Goal: Task Accomplishment & Management: Complete application form

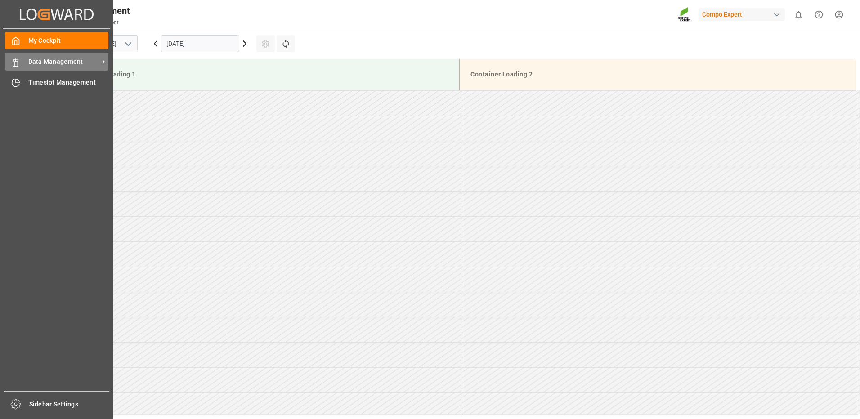
click at [38, 66] on div "Data Management Data Management" at bounding box center [56, 62] width 103 height 18
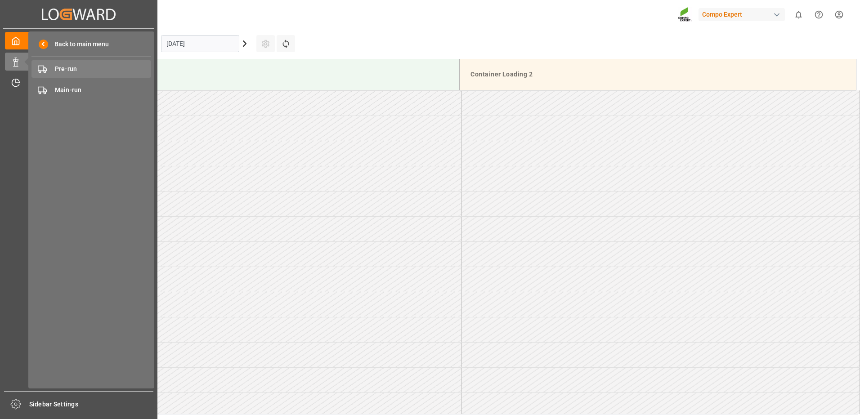
click at [67, 73] on span "Pre-run" at bounding box center [103, 68] width 97 height 9
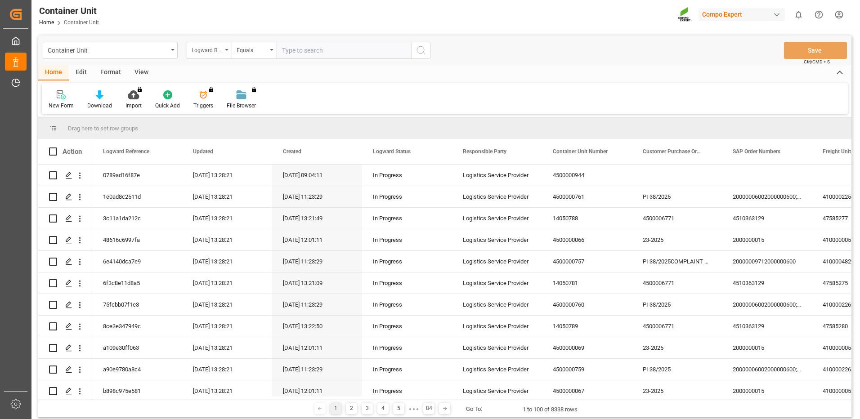
click at [217, 55] on div "Logward Reference" at bounding box center [209, 50] width 45 height 17
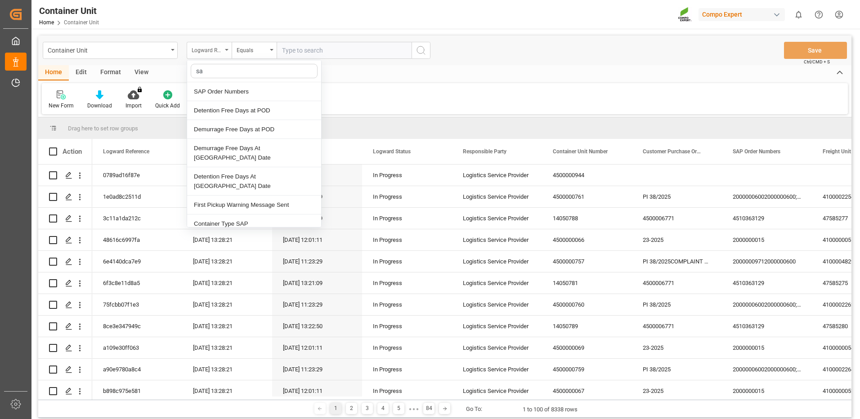
type input "sap"
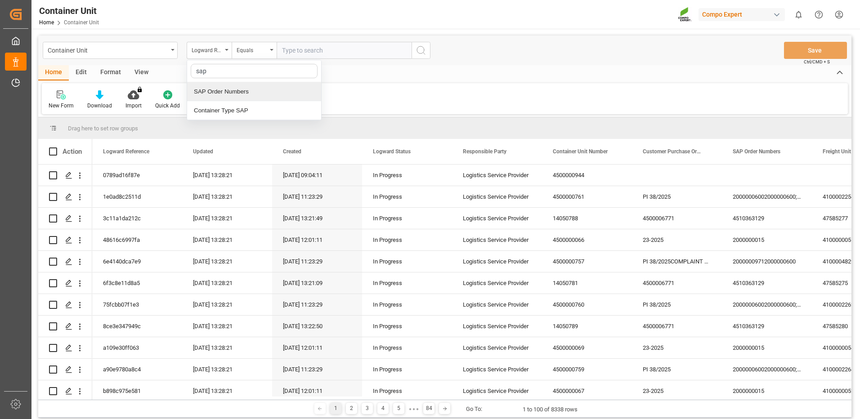
click at [234, 91] on div "SAP Order Numbers" at bounding box center [254, 91] width 134 height 19
click at [256, 55] on div "Equals" at bounding box center [254, 50] width 45 height 17
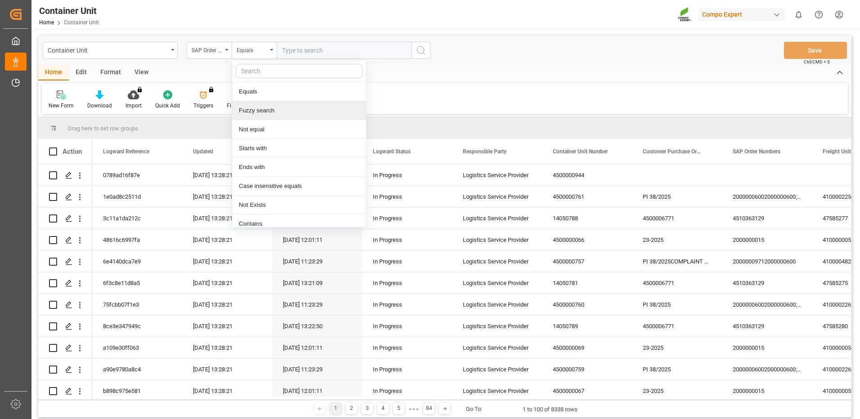
click at [263, 111] on div "Fuzzy search" at bounding box center [299, 110] width 134 height 19
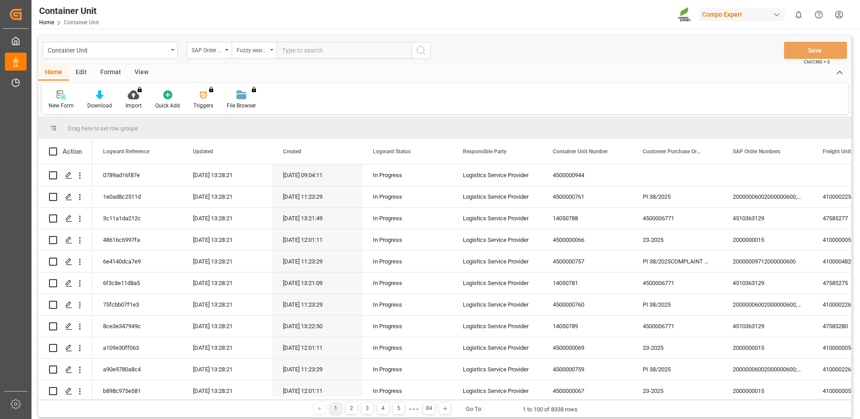
drag, startPoint x: 340, startPoint y: 48, endPoint x: 335, endPoint y: 47, distance: 5.0
click at [339, 48] on input "text" at bounding box center [344, 50] width 135 height 17
paste input "4510363137"
type input "4510363137"
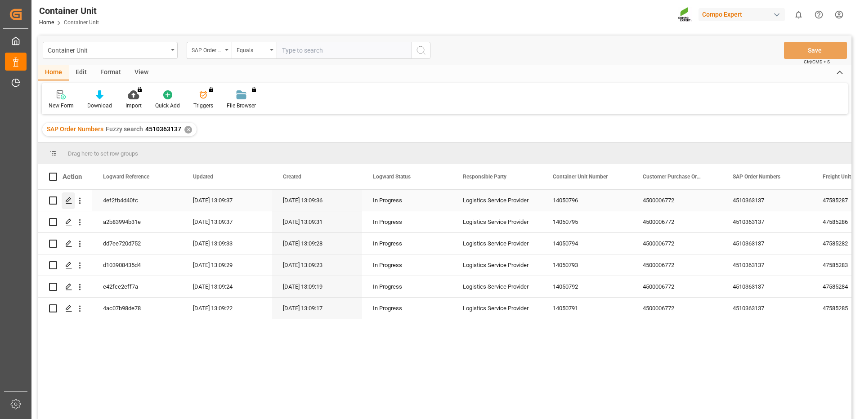
click at [68, 199] on icon "Press SPACE to select this row." at bounding box center [68, 200] width 7 height 7
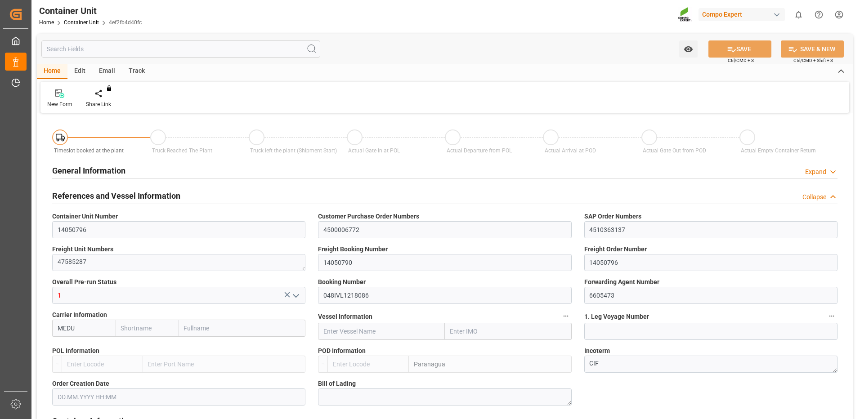
type input "MEDU"
type input "ESVLC"
type input "BRPNG"
type input "0"
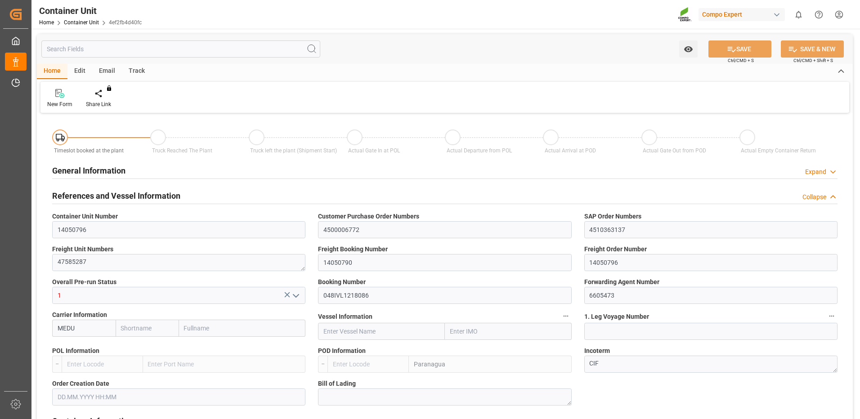
type input "0"
type input "120"
type input "24576"
type input "[DATE] 14:56"
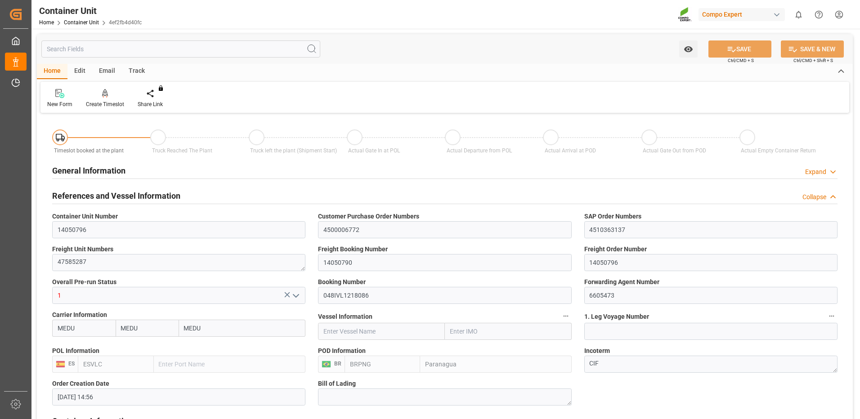
type input "[DATE]"
click at [110, 105] on div "Create Timeslot" at bounding box center [105, 104] width 38 height 8
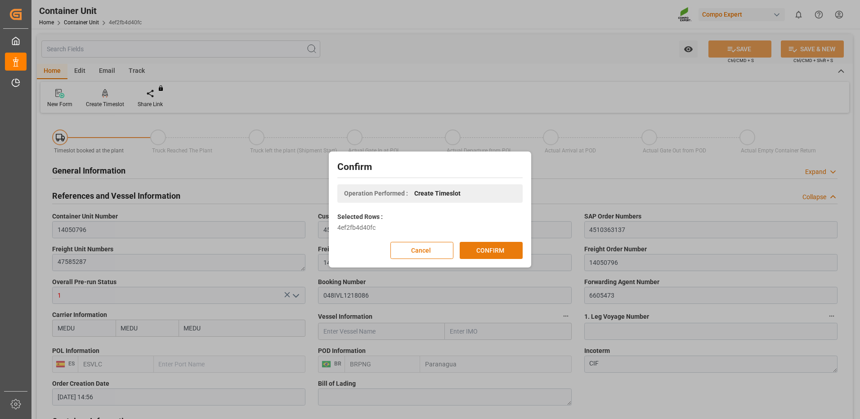
click at [506, 249] on button "CONFIRM" at bounding box center [491, 250] width 63 height 17
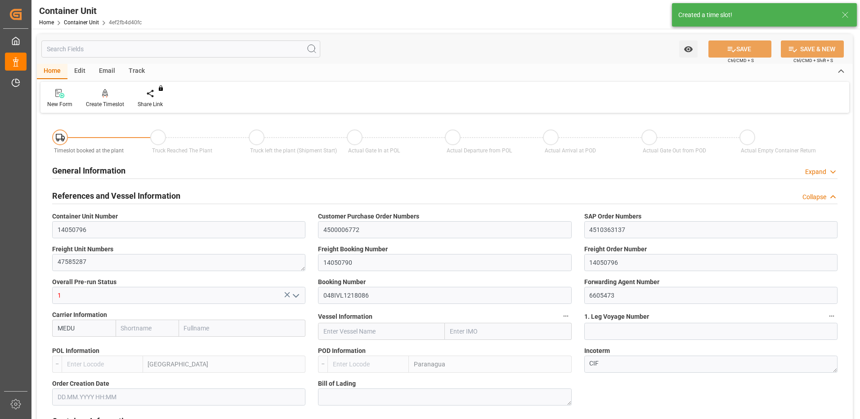
type input "MEDU"
type input "ESVLC"
type input "BRPNG"
type input "10"
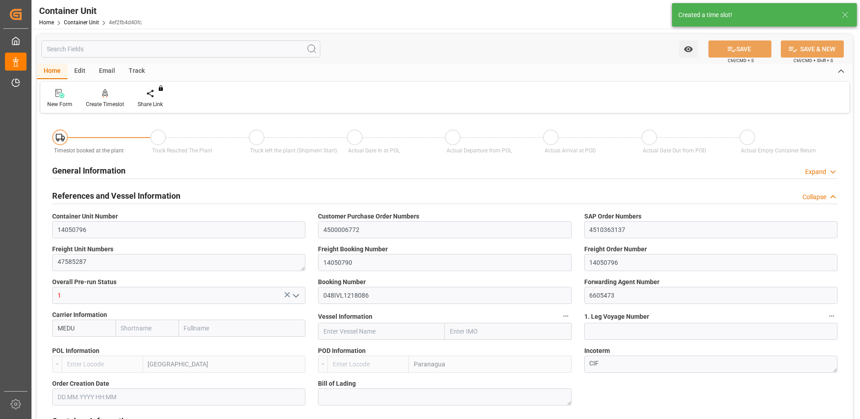
type input "0"
type input "10"
type input "0"
type input "120"
type input "24576"
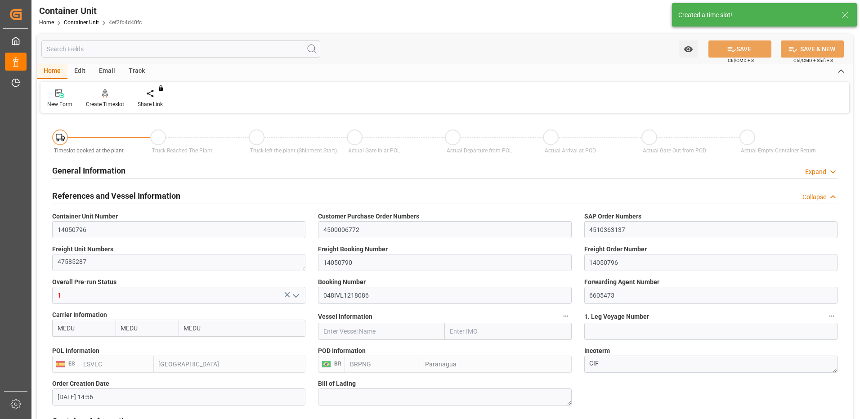
type input "[DATE] 14:56"
type input "[DATE]"
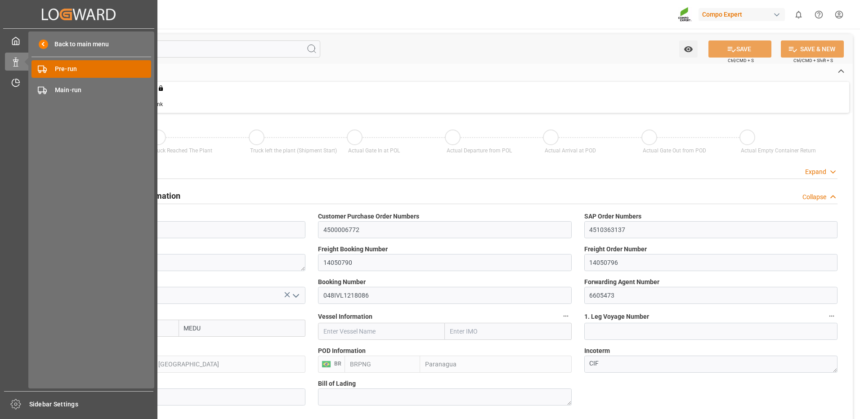
click at [50, 65] on div "Pre-run Pre-run" at bounding box center [91, 69] width 120 height 18
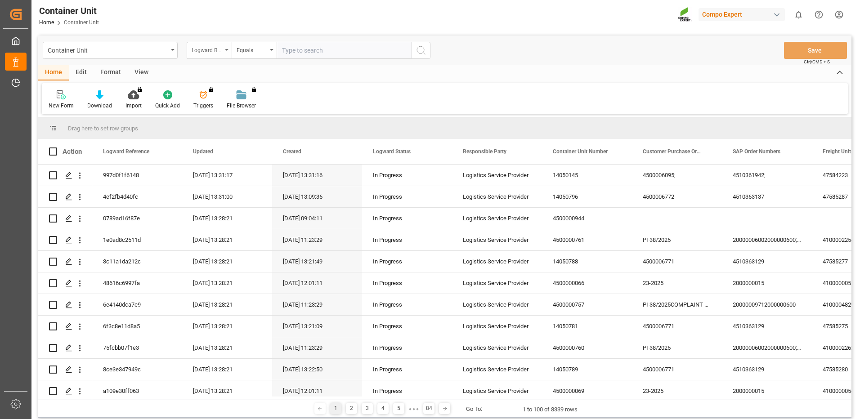
click at [209, 50] on div "Logward Reference" at bounding box center [207, 49] width 31 height 10
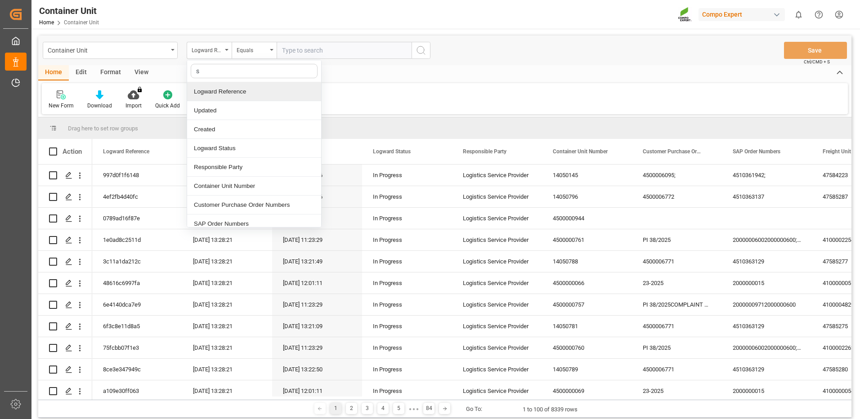
type input "sa"
click at [223, 91] on div "SAP Order Numbers" at bounding box center [254, 91] width 134 height 19
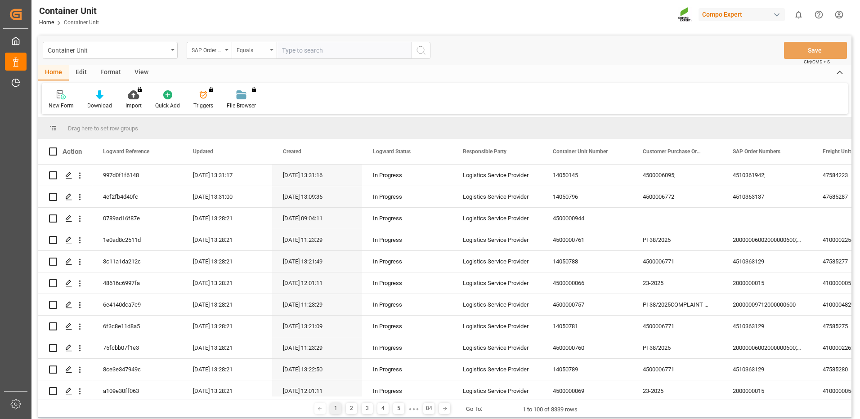
click at [247, 52] on div "Equals" at bounding box center [252, 49] width 31 height 10
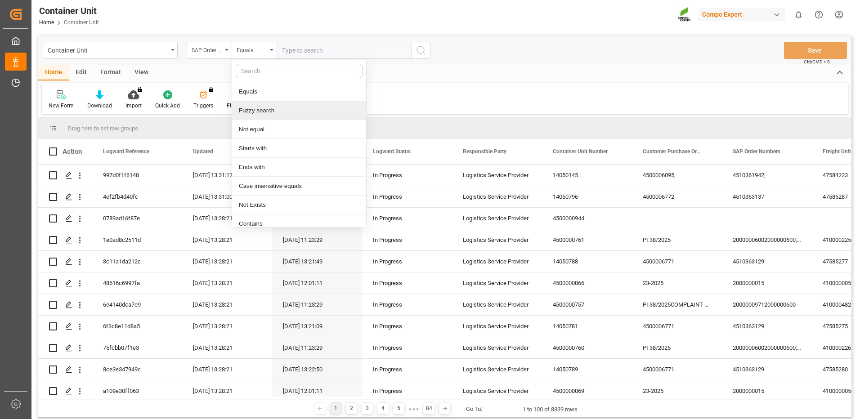
click at [265, 108] on div "Fuzzy search" at bounding box center [299, 110] width 134 height 19
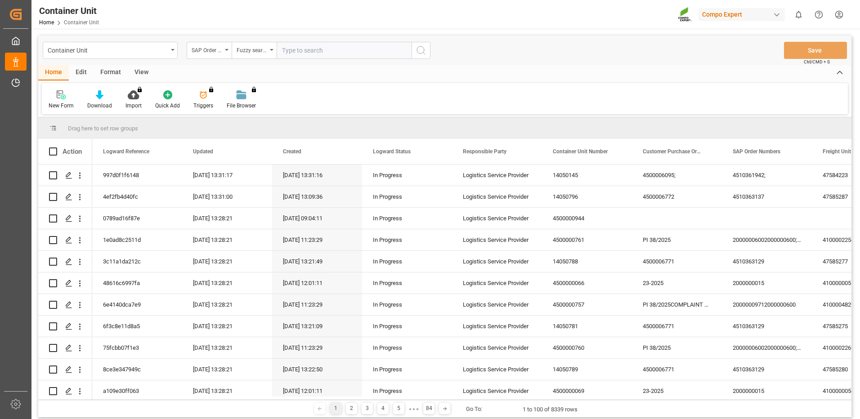
click at [328, 53] on input "text" at bounding box center [344, 50] width 135 height 17
paste input "4510363137"
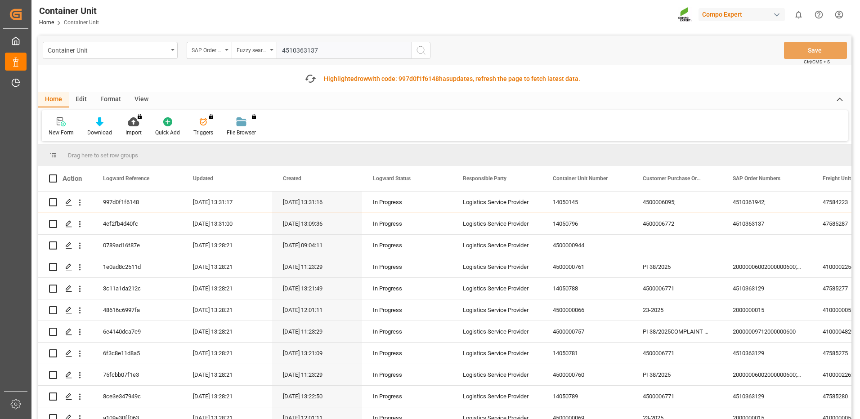
type input "4510363137"
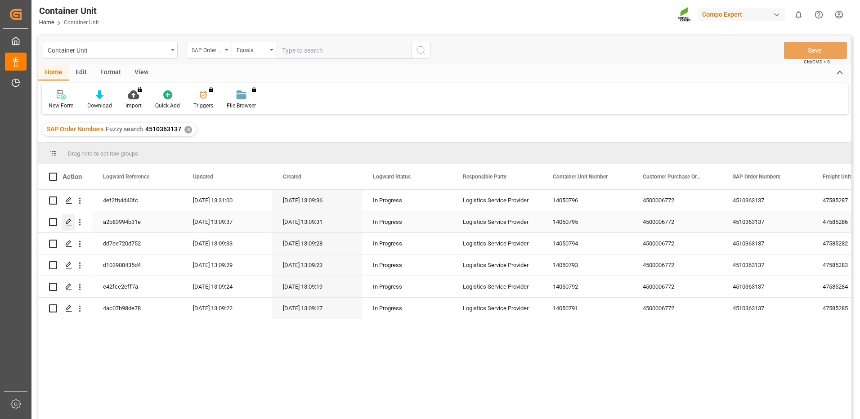
click at [70, 225] on icon "Press SPACE to select this row." at bounding box center [68, 222] width 7 height 7
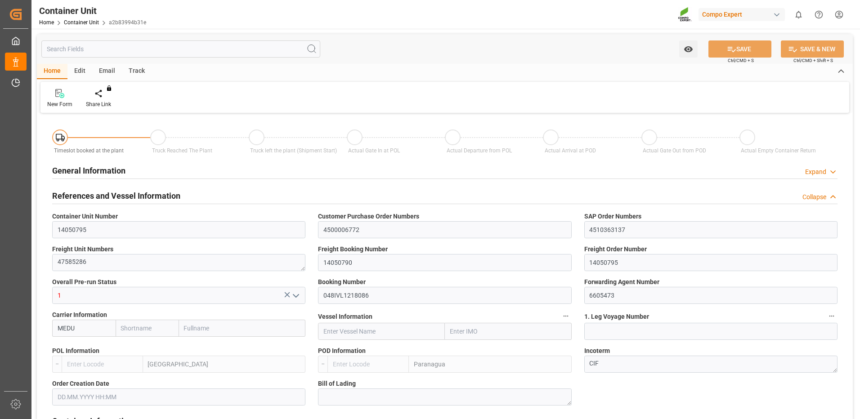
type input "MEDU"
type input "ESVLC"
type input "BRPNG"
type input "10"
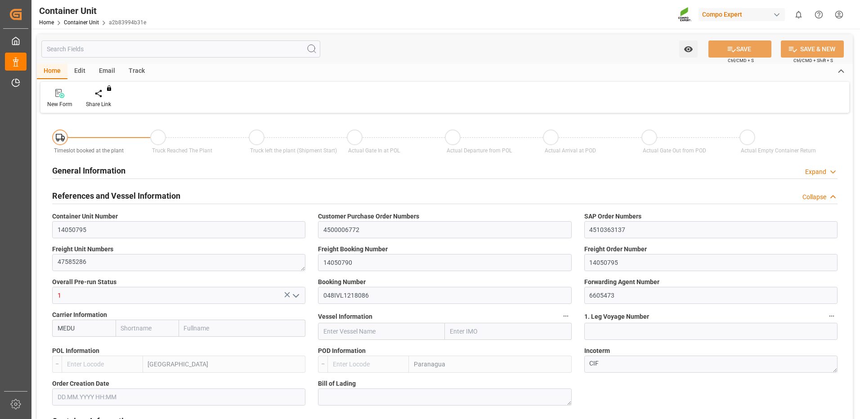
type input "0"
type input "10"
type input "0"
type input "120"
type input "24576"
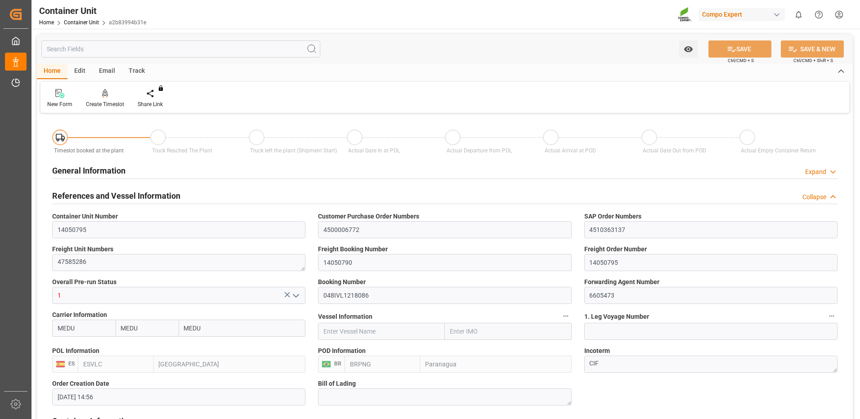
type input "[DATE] 14:56"
type input "[DATE]"
click at [109, 94] on div at bounding box center [105, 93] width 38 height 9
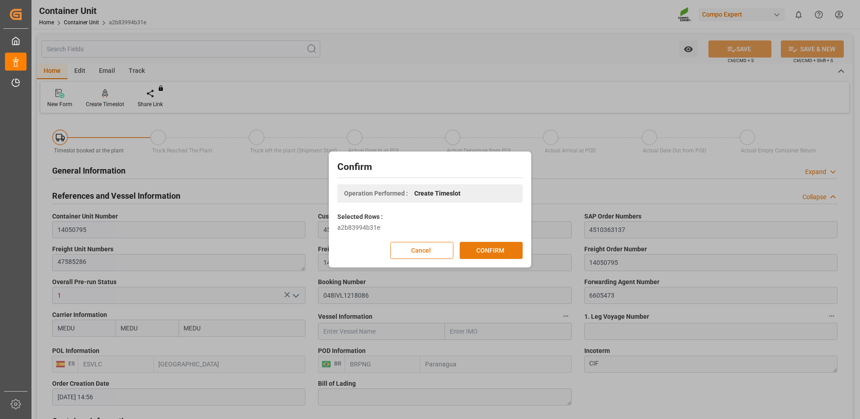
click at [509, 246] on button "CONFIRM" at bounding box center [491, 250] width 63 height 17
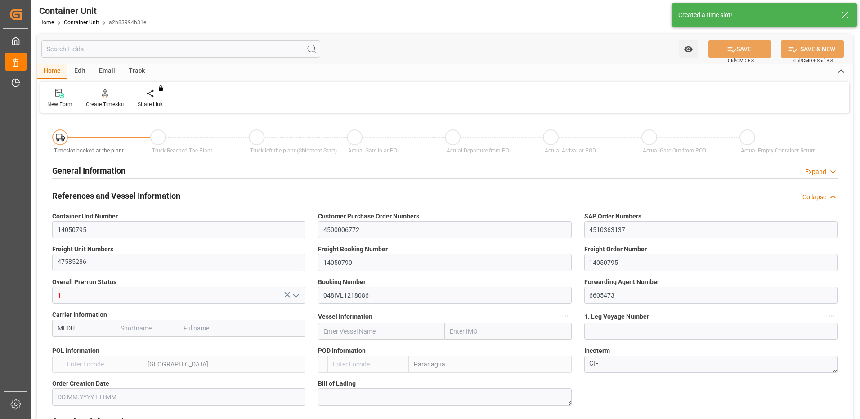
type input "MEDU"
type input "ESVLC"
type input "BRPNG"
type input "10"
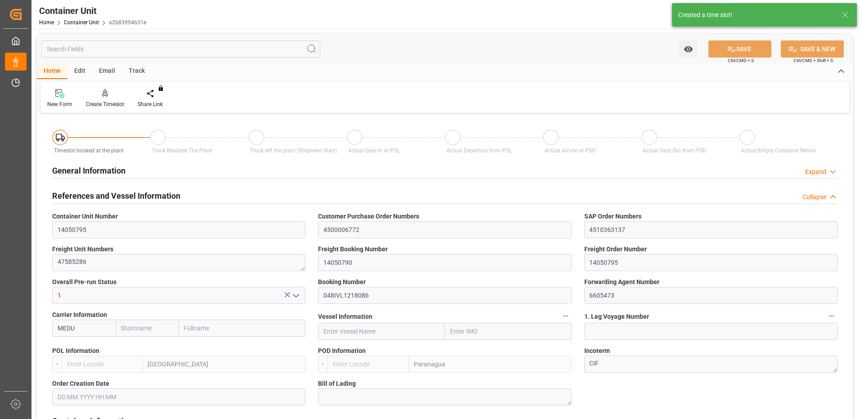
type input "0"
type input "10"
type input "0"
type input "120"
type input "24576"
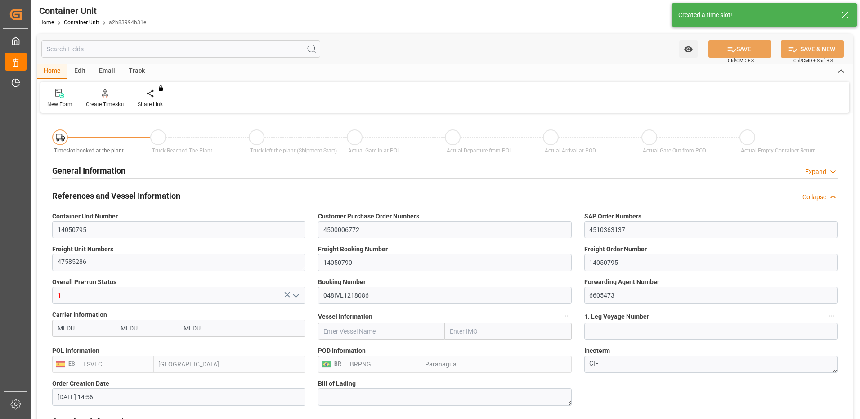
type input "[DATE] 14:56"
type input "15.10.2025"
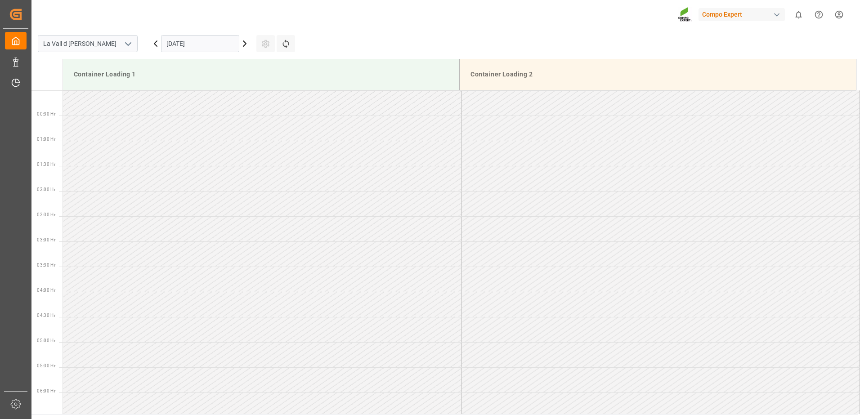
scroll to position [599, 0]
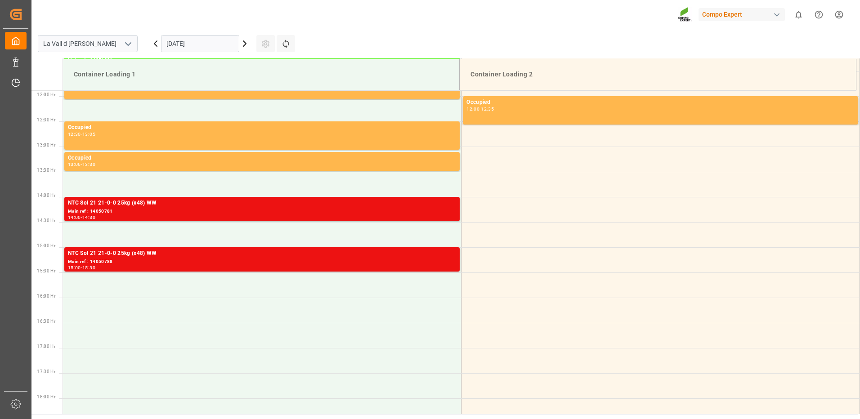
click at [208, 42] on input "[DATE]" at bounding box center [200, 43] width 78 height 17
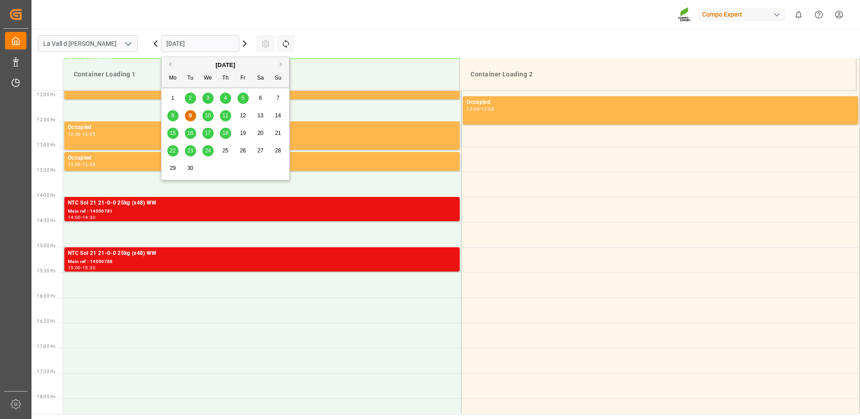
click at [175, 134] on span "15" at bounding box center [173, 133] width 6 height 6
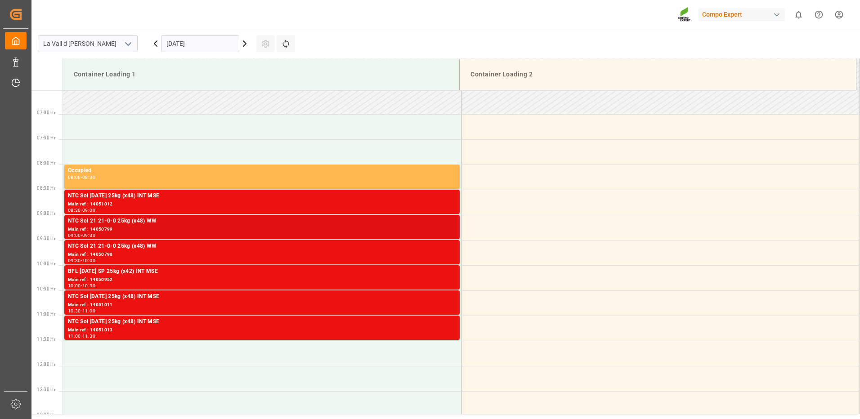
scroll to position [374, 0]
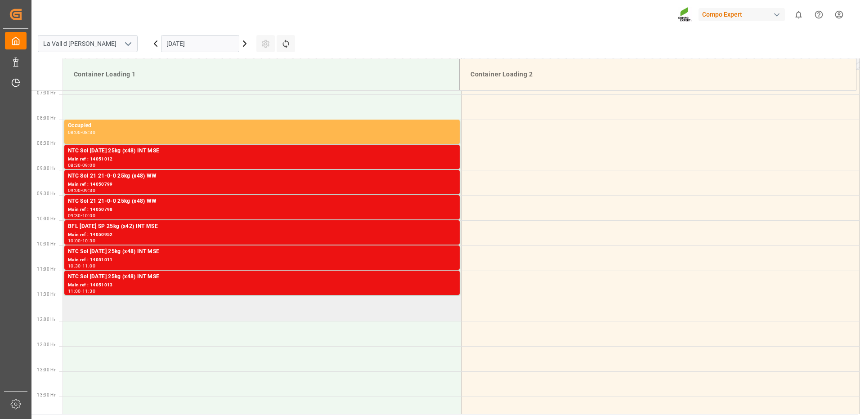
click at [146, 310] on td at bounding box center [262, 308] width 398 height 25
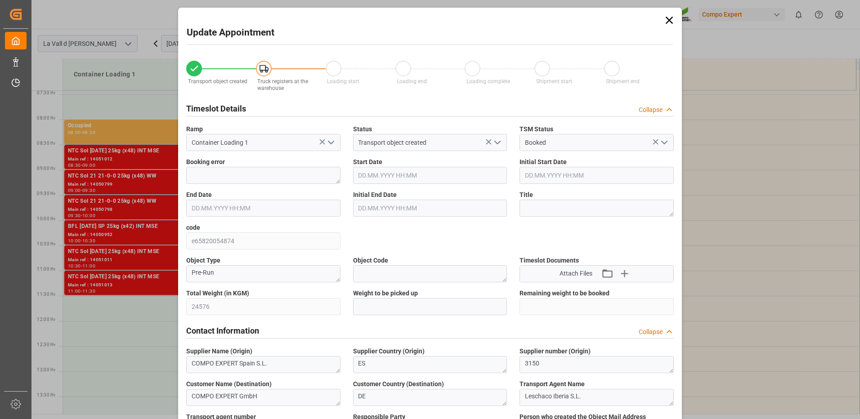
type input "15.09.2025 11:30"
type input "15.09.2025 12:00"
type input "[DATE] 14:56"
type input "09.09.2025 13:30"
click at [455, 311] on input "text" at bounding box center [430, 306] width 154 height 17
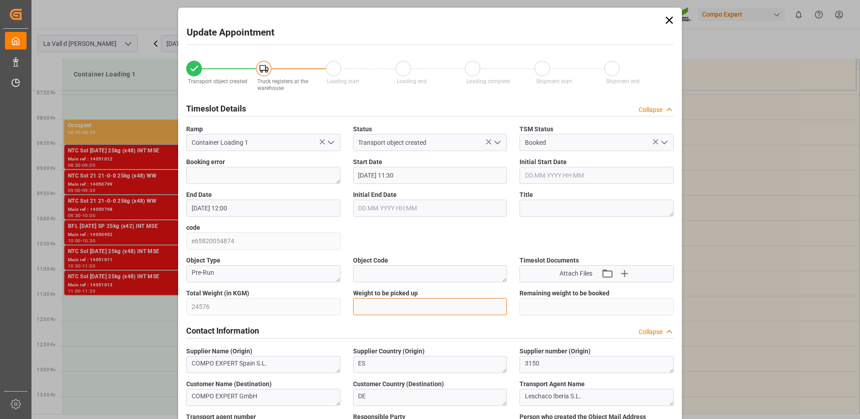
drag, startPoint x: 415, startPoint y: 312, endPoint x: 416, endPoint y: 302, distance: 10.4
click at [415, 312] on input "text" at bounding box center [430, 306] width 154 height 17
type input "24576"
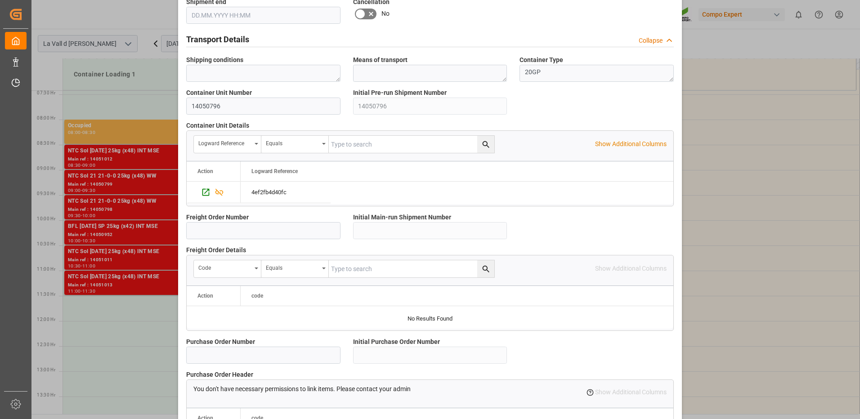
scroll to position [767, 0]
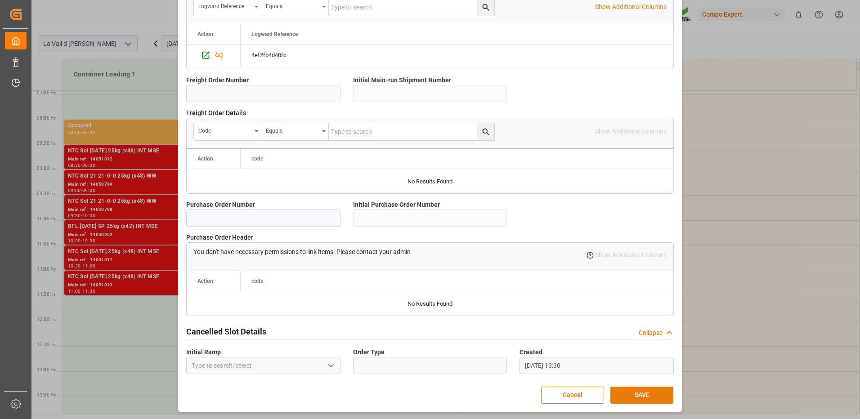
click at [654, 394] on button "SAVE" at bounding box center [641, 395] width 63 height 17
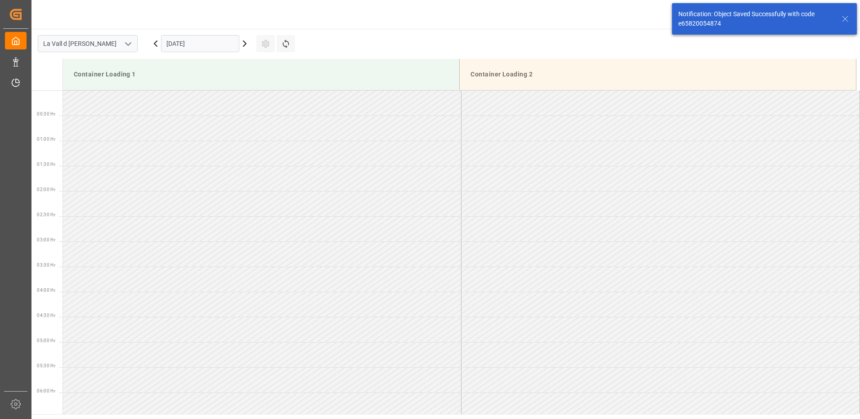
scroll to position [498, 0]
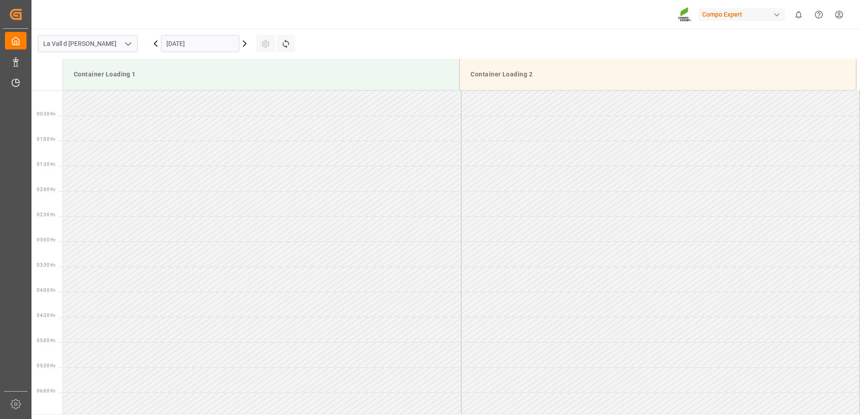
scroll to position [649, 0]
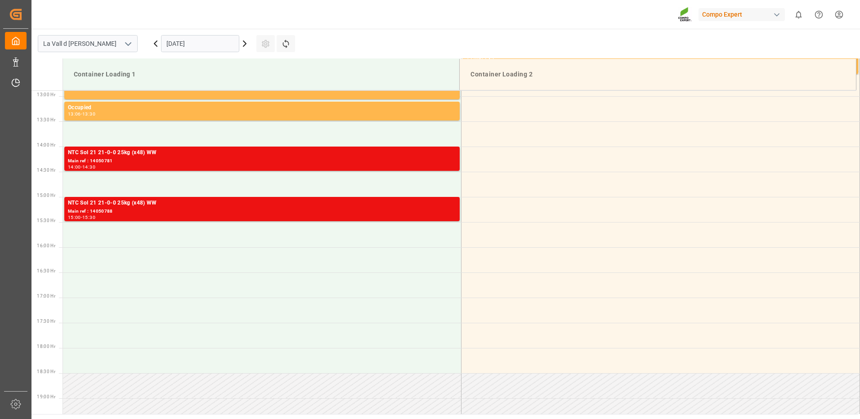
click at [197, 40] on input "[DATE]" at bounding box center [200, 43] width 78 height 17
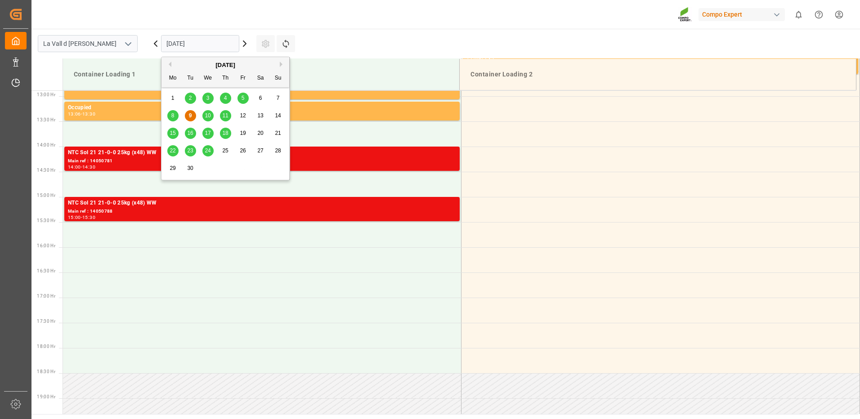
click at [175, 132] on span "15" at bounding box center [173, 133] width 6 height 6
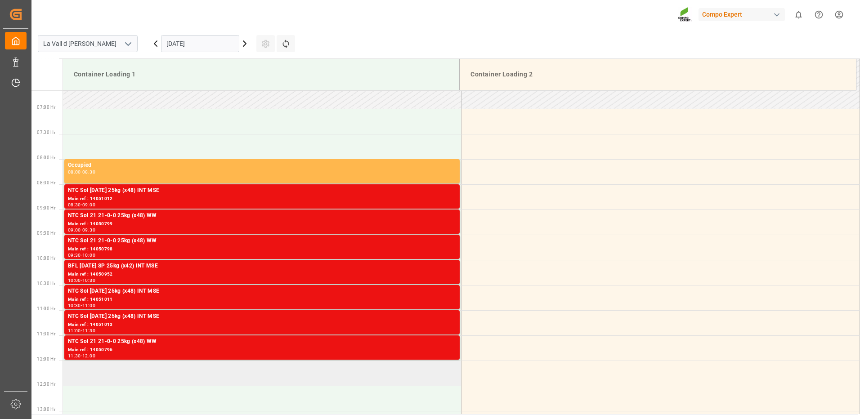
scroll to position [514, 0]
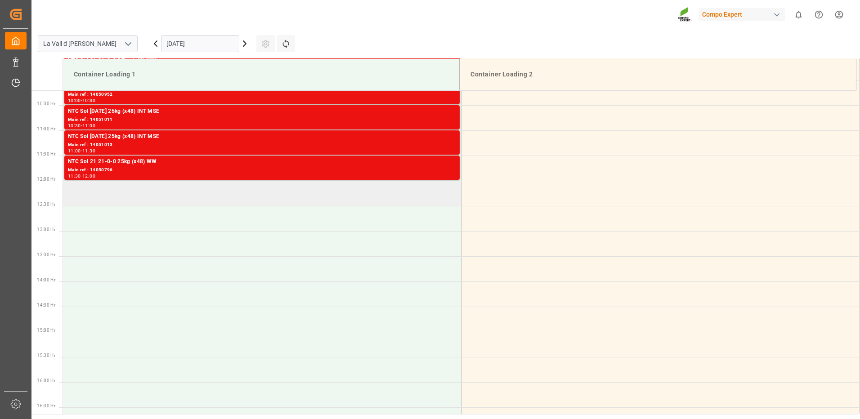
click at [135, 195] on td at bounding box center [262, 193] width 398 height 25
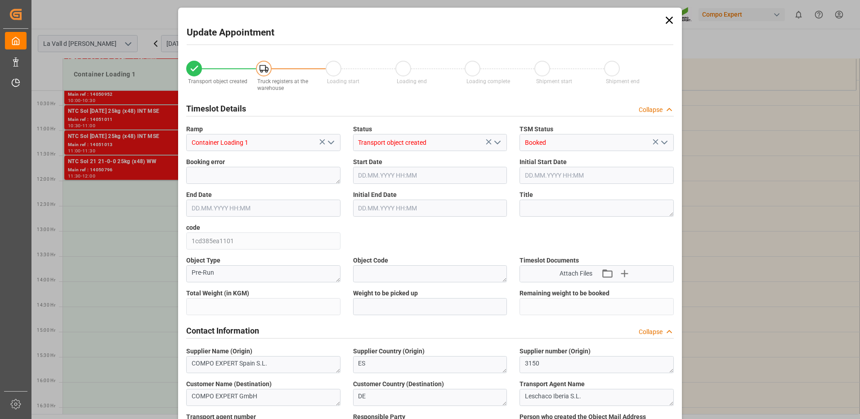
type input "24576"
type input "120"
type input "15.09.2025 12:00"
type input "[DATE] 12:30"
type input "[DATE] 14:56"
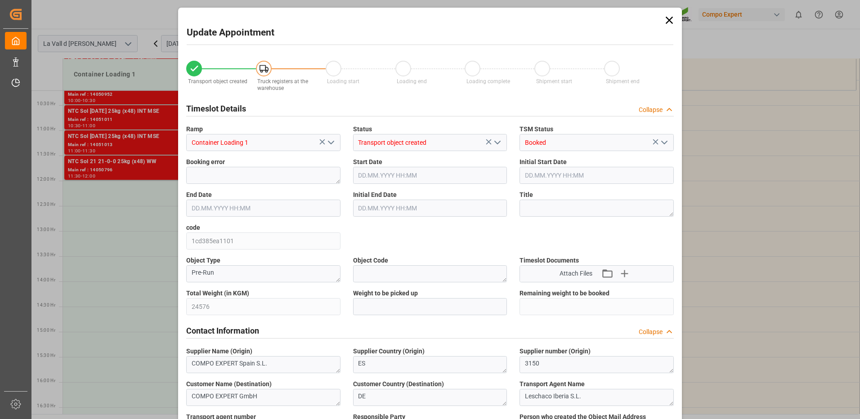
type input "09.09.2025 13:31"
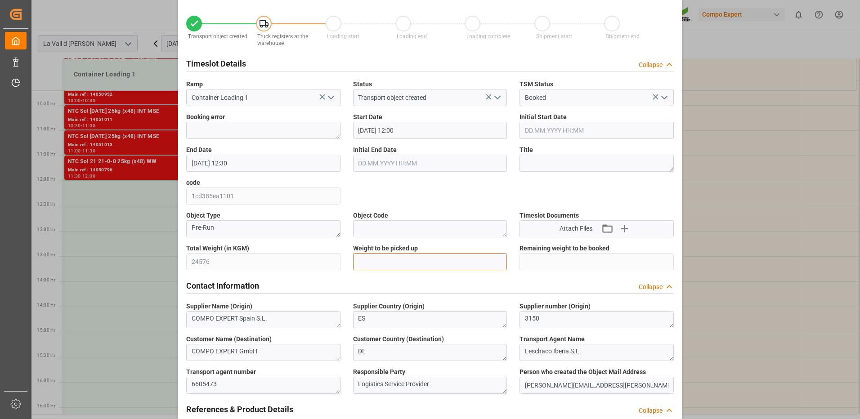
click at [410, 265] on input "text" at bounding box center [430, 261] width 154 height 17
type input "24576"
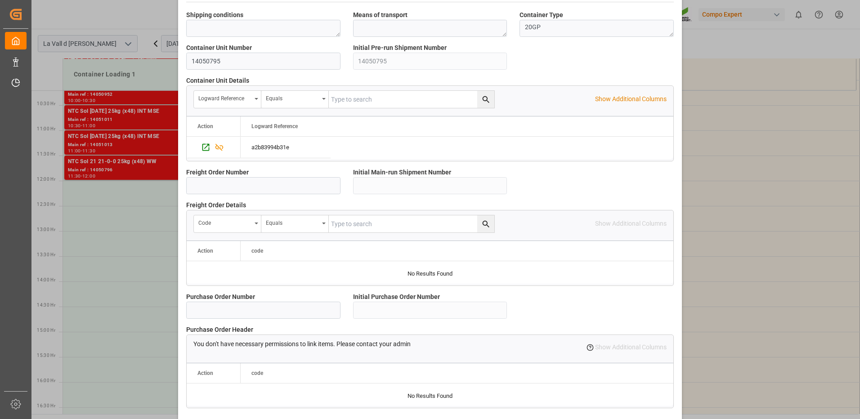
scroll to position [767, 0]
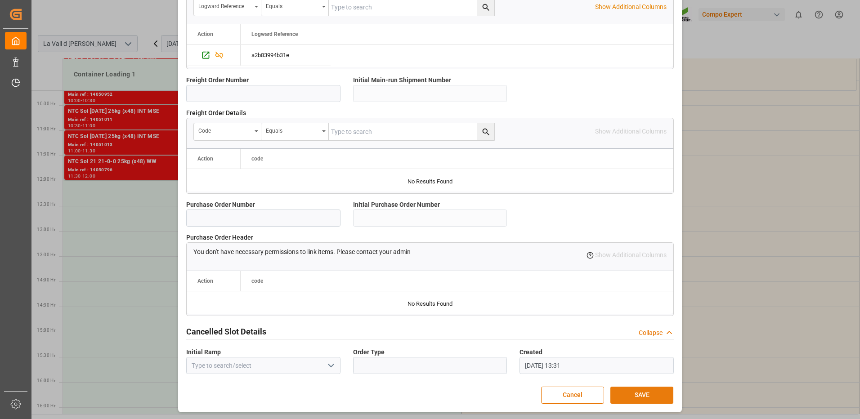
click at [640, 394] on button "SAVE" at bounding box center [641, 395] width 63 height 17
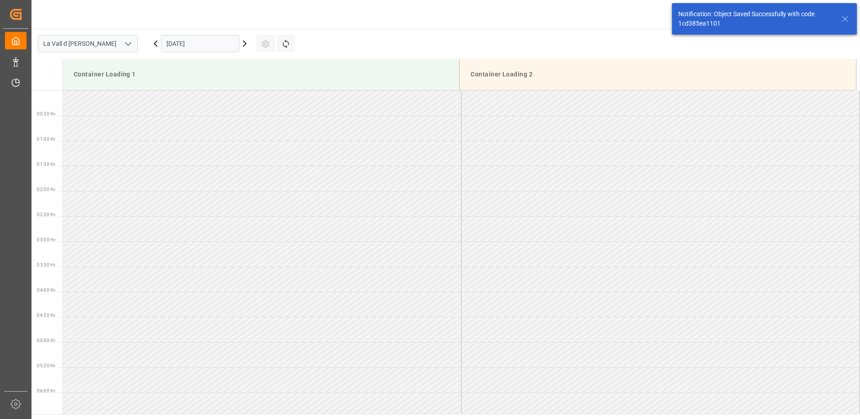
scroll to position [548, 0]
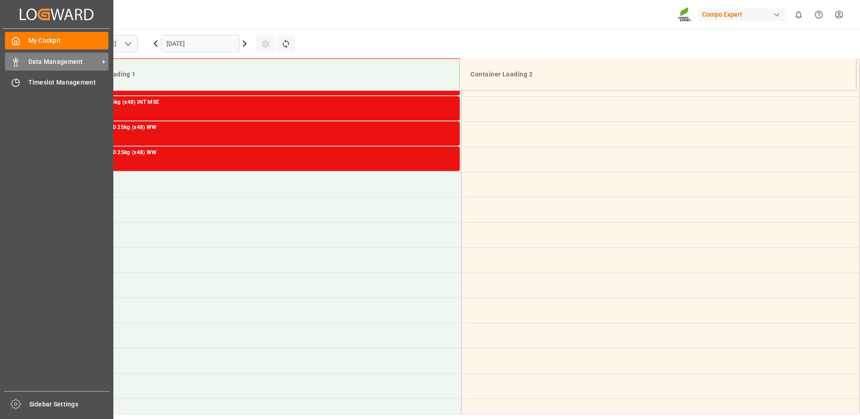
click at [21, 61] on div "Data Management Data Management" at bounding box center [56, 62] width 103 height 18
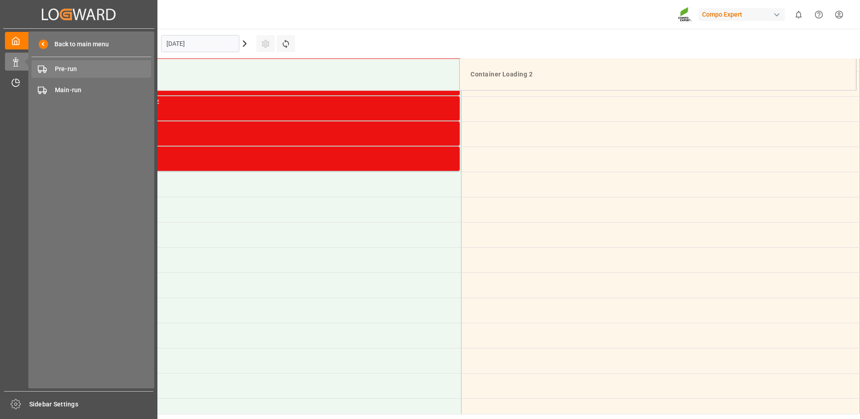
click at [60, 71] on span "Pre-run" at bounding box center [103, 68] width 97 height 9
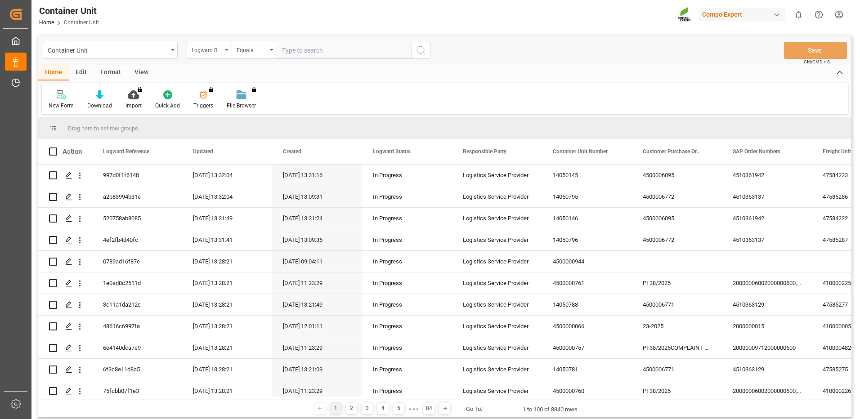
click at [218, 50] on div "Logward Reference" at bounding box center [207, 49] width 31 height 10
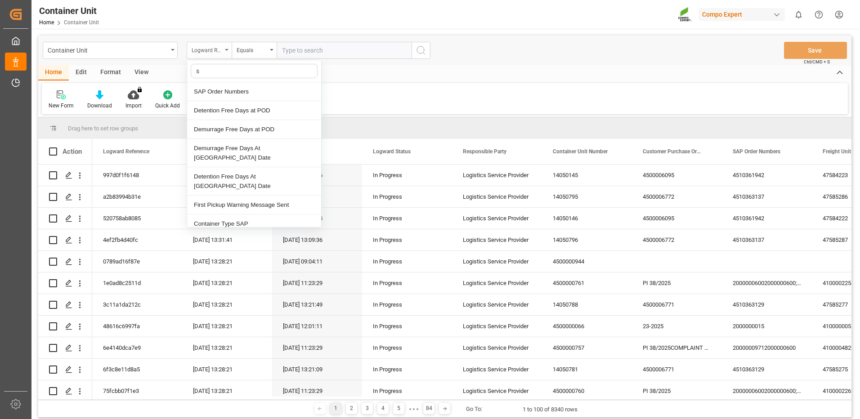
type input "sa"
click at [221, 91] on div "SAP Order Numbers" at bounding box center [254, 91] width 134 height 19
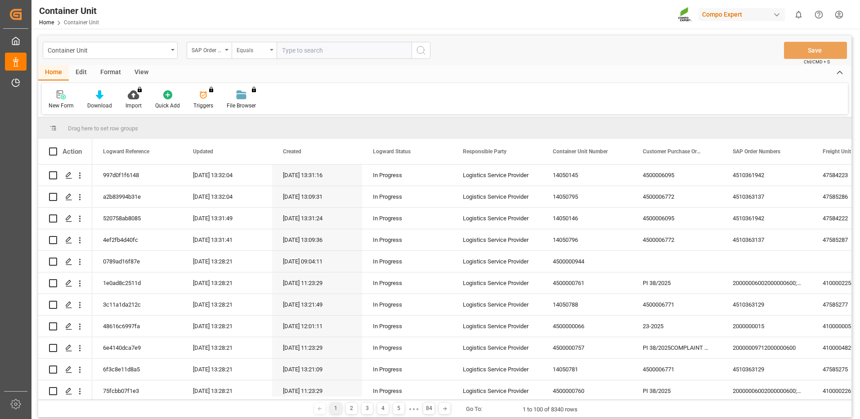
click at [256, 53] on div "Equals" at bounding box center [252, 49] width 31 height 10
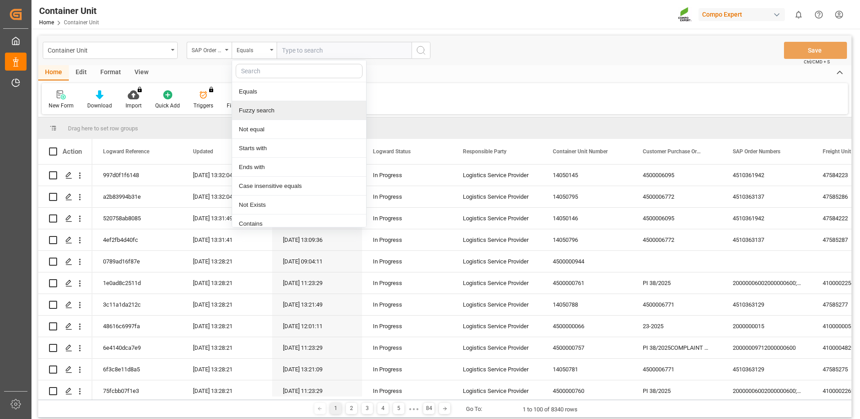
click at [268, 111] on div "Fuzzy search" at bounding box center [299, 110] width 134 height 19
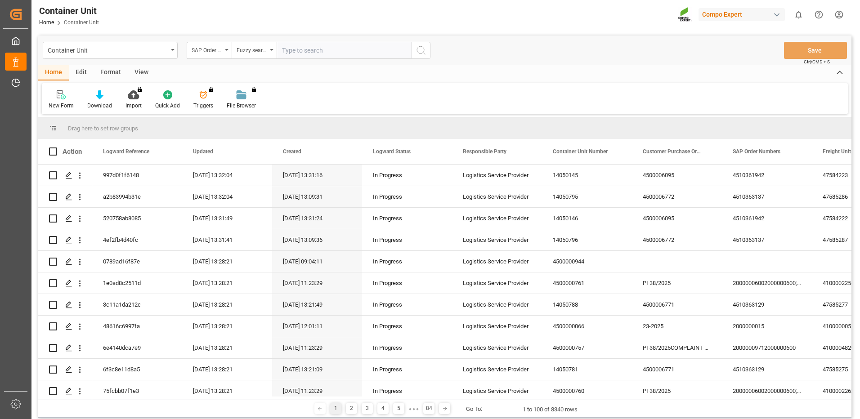
click at [315, 47] on input "text" at bounding box center [344, 50] width 135 height 17
paste input "4510363137"
type input "4510363137"
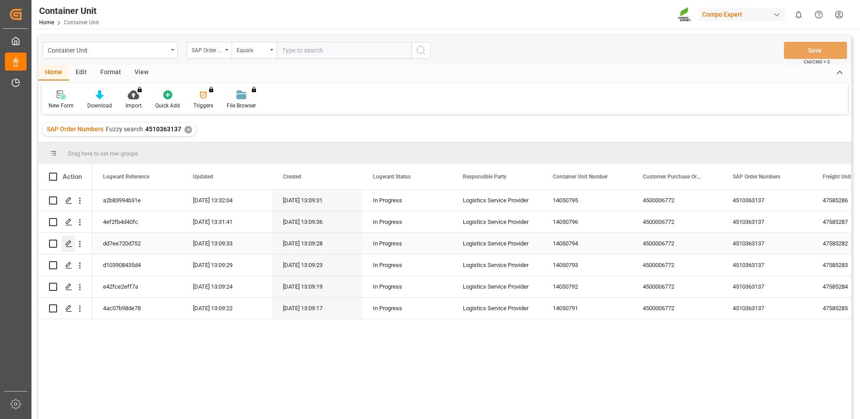
click at [70, 244] on icon "Press SPACE to select this row." at bounding box center [68, 243] width 7 height 7
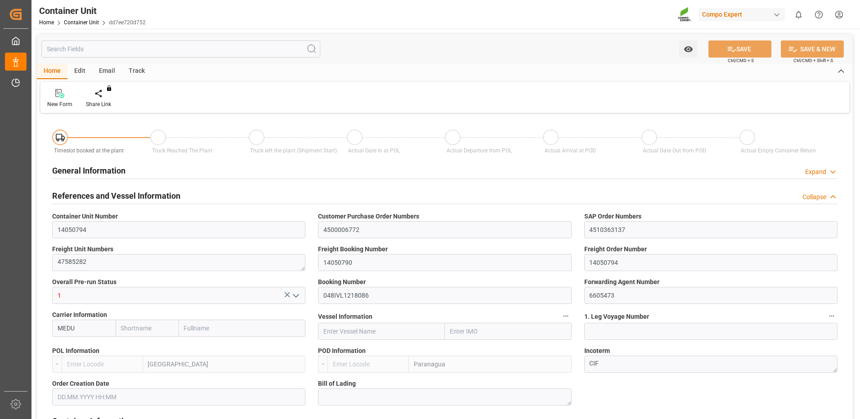
type input "MEDU"
type input "ESVLC"
type input "BRPNG"
type input "10"
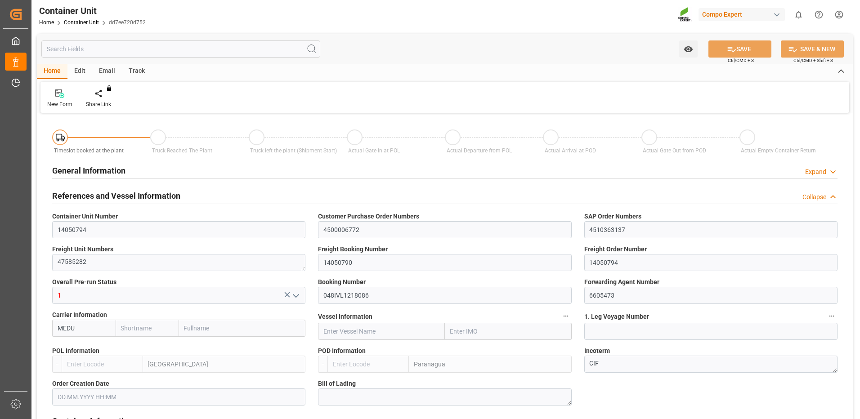
type input "0"
type input "10"
type input "0"
type input "120"
type input "24576"
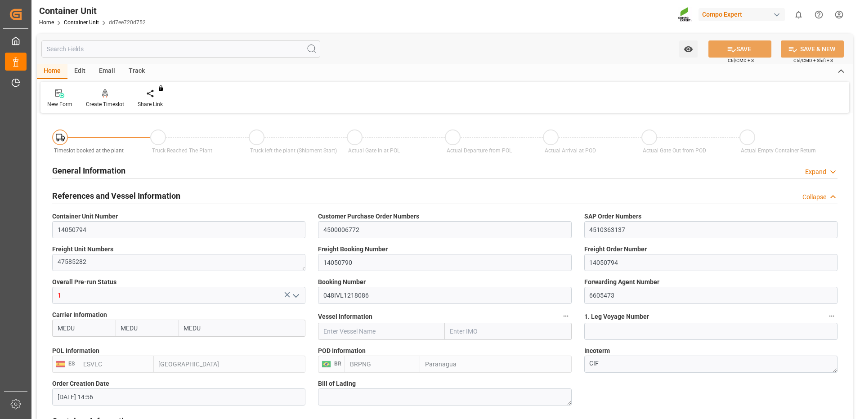
type input "[DATE] 14:56"
type input "[DATE]"
click at [104, 103] on div "Create Timeslot" at bounding box center [105, 104] width 38 height 8
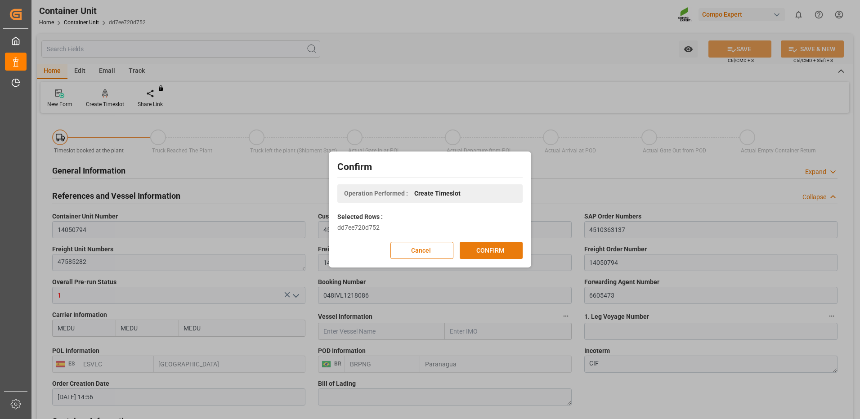
click at [486, 249] on button "CONFIRM" at bounding box center [491, 250] width 63 height 17
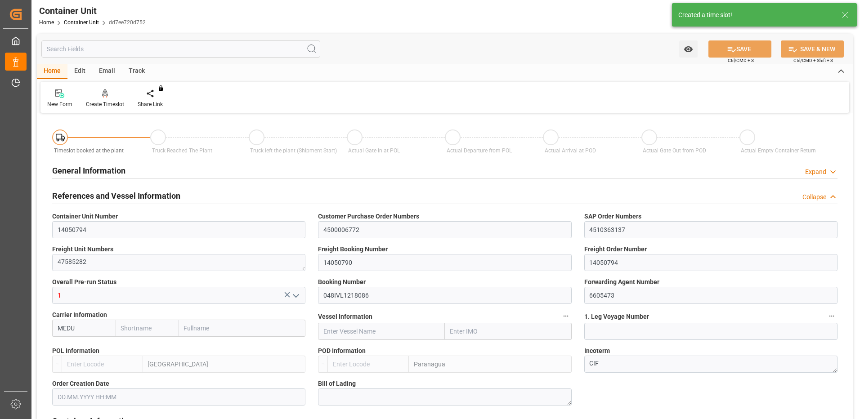
type input "MEDU"
type input "ESVLC"
type input "BRPNG"
type input "10"
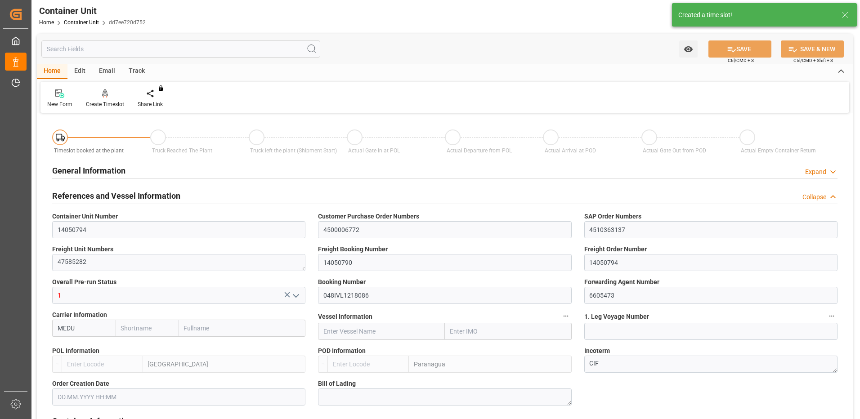
type input "0"
type input "10"
type input "0"
type input "120"
type input "24576"
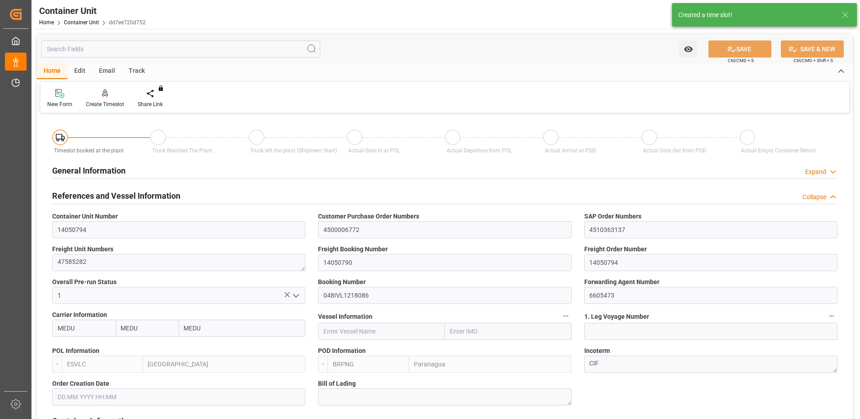
type input "[DATE] 14:56"
type input "[DATE]"
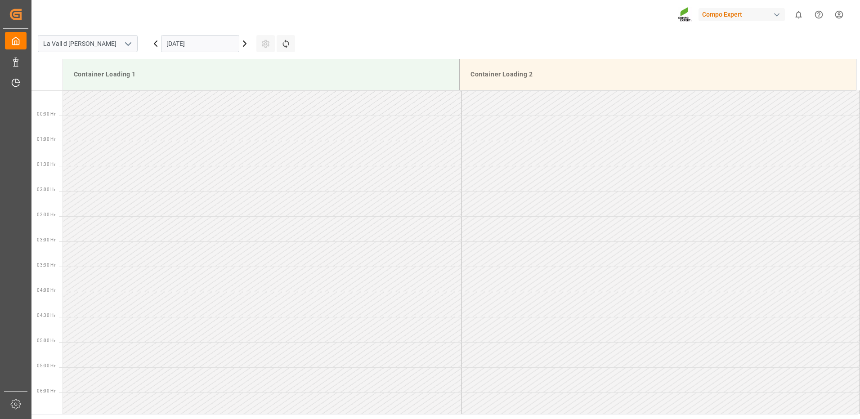
scroll to position [649, 0]
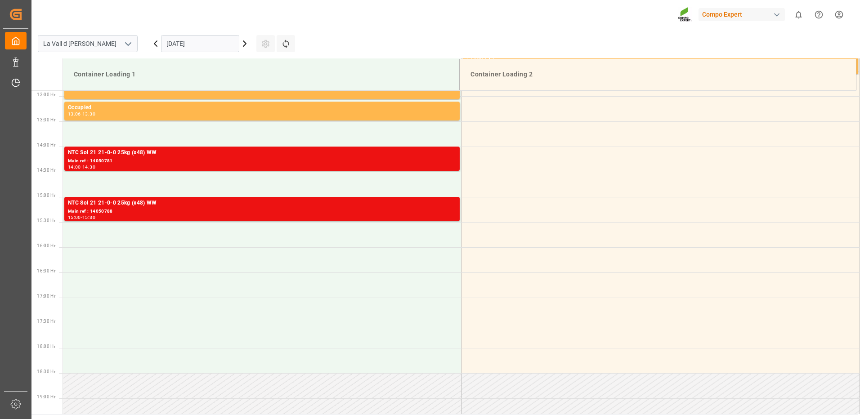
click at [206, 40] on input "[DATE]" at bounding box center [200, 43] width 78 height 17
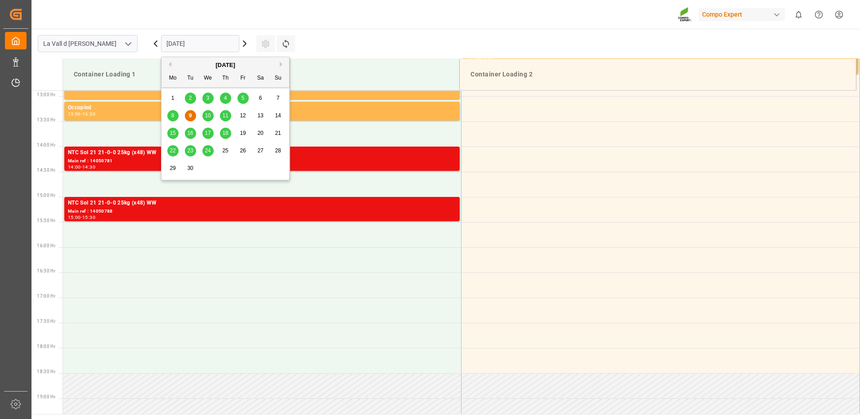
click at [174, 133] on span "15" at bounding box center [173, 133] width 6 height 6
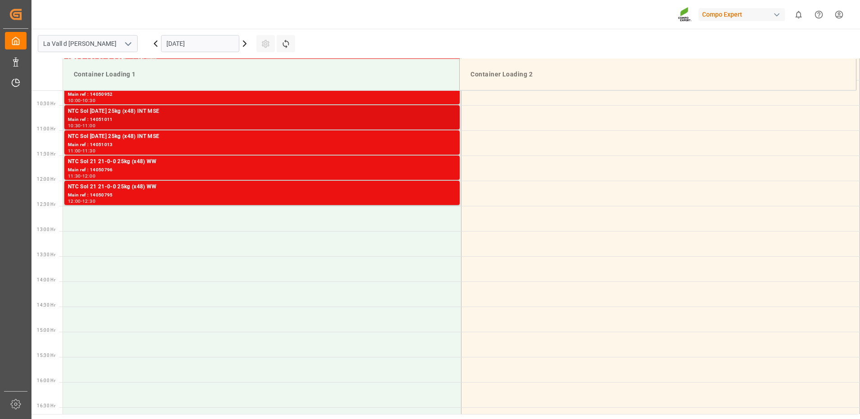
scroll to position [469, 0]
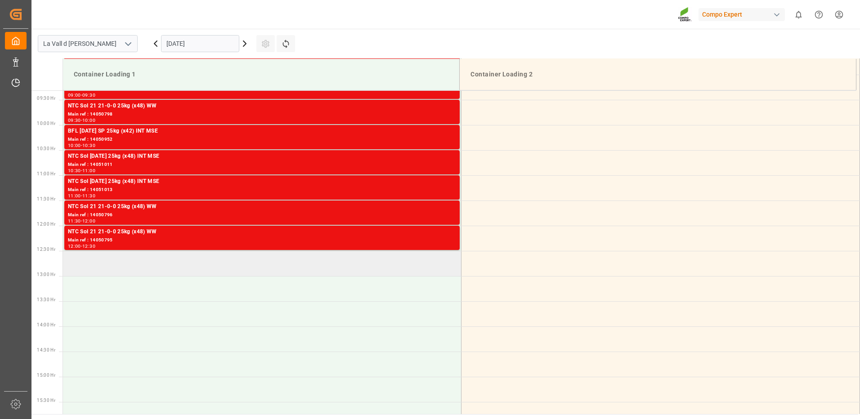
click at [114, 260] on td at bounding box center [262, 263] width 398 height 25
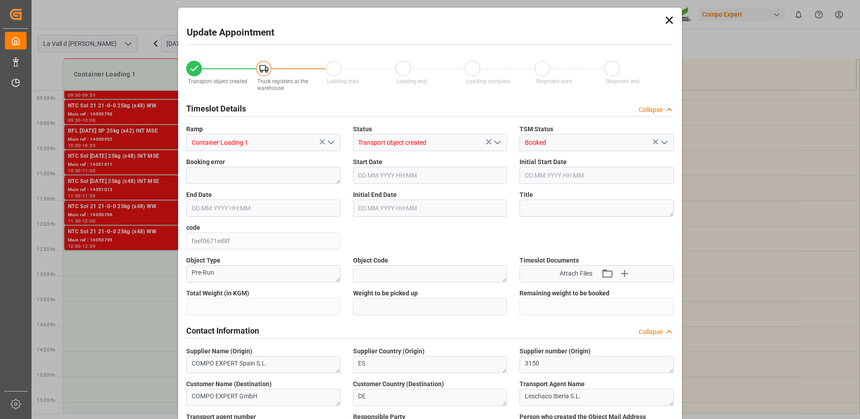
type input "24576"
type input "120"
type input "[DATE] 12:30"
type input "[DATE] 13:00"
type input "[DATE] 14:56"
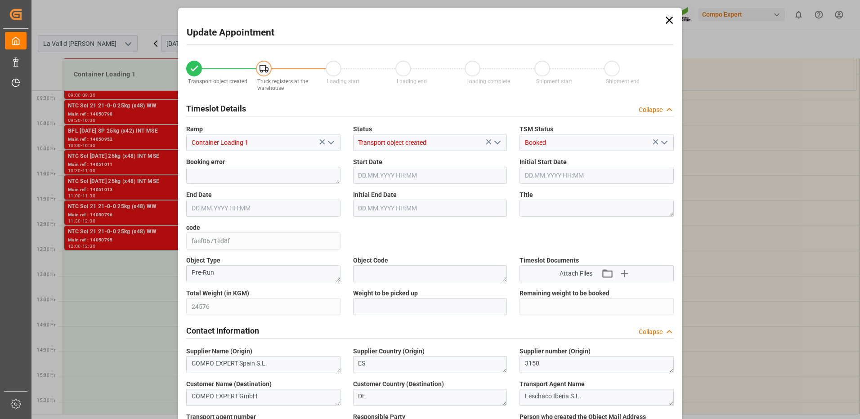
type input "09.09.2025 13:32"
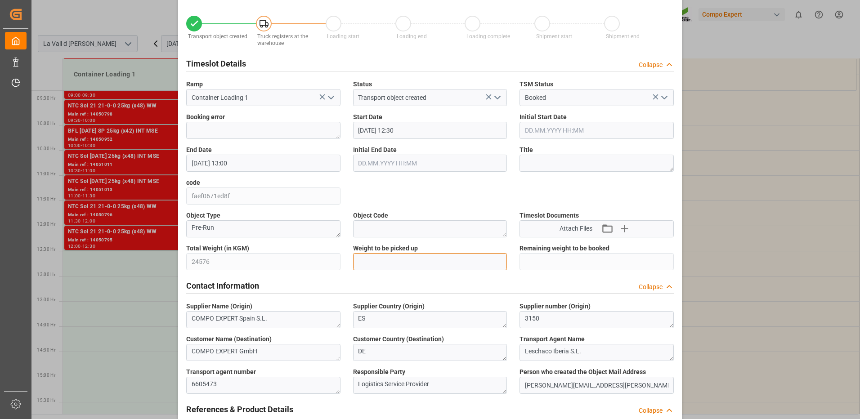
click at [384, 264] on input "text" at bounding box center [430, 261] width 154 height 17
type input "24576"
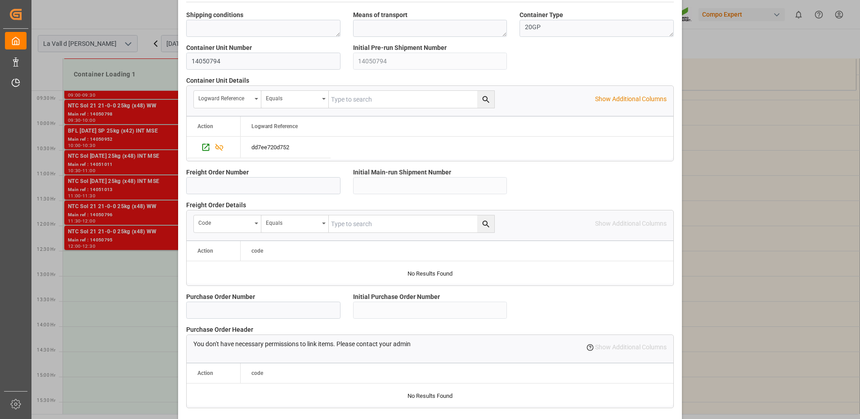
scroll to position [767, 0]
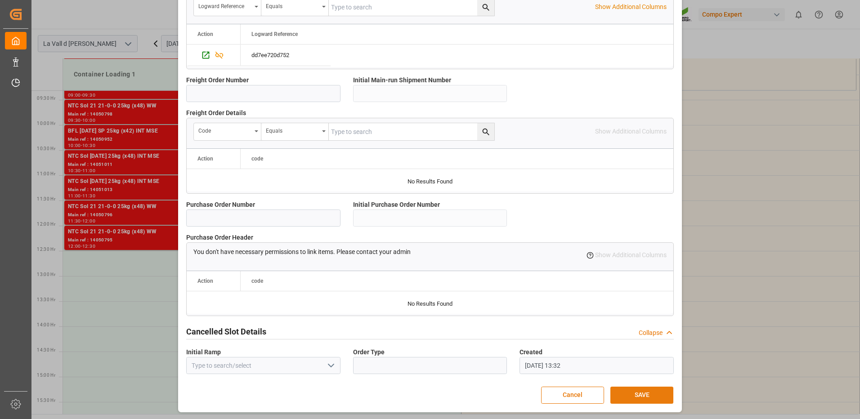
click at [626, 395] on button "SAVE" at bounding box center [641, 395] width 63 height 17
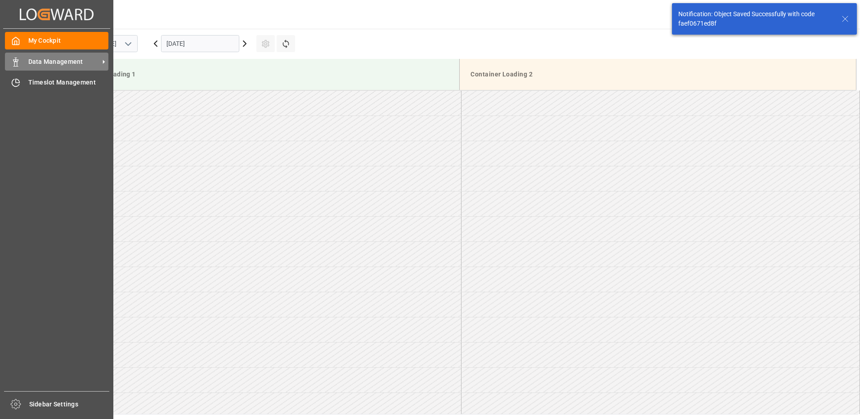
scroll to position [548, 0]
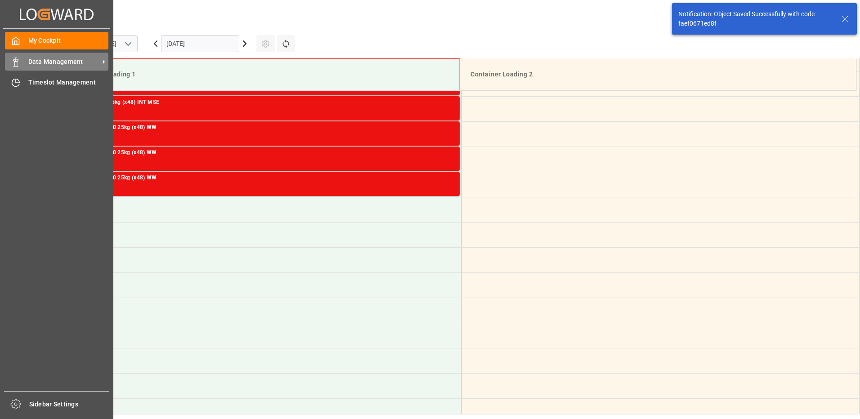
click at [47, 62] on span "Data Management" at bounding box center [63, 61] width 71 height 9
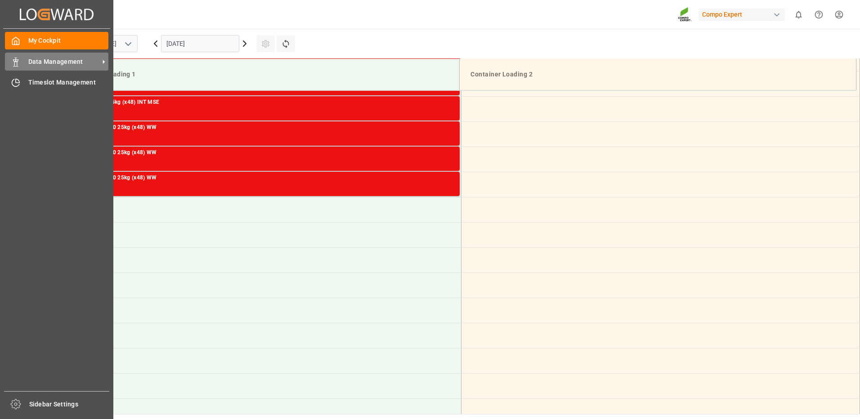
click at [46, 67] on div "Data Management Data Management" at bounding box center [56, 62] width 103 height 18
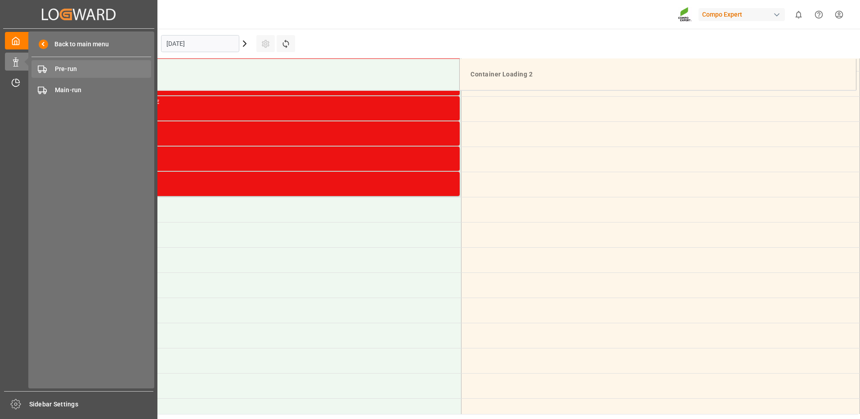
click at [68, 69] on span "Pre-run" at bounding box center [103, 68] width 97 height 9
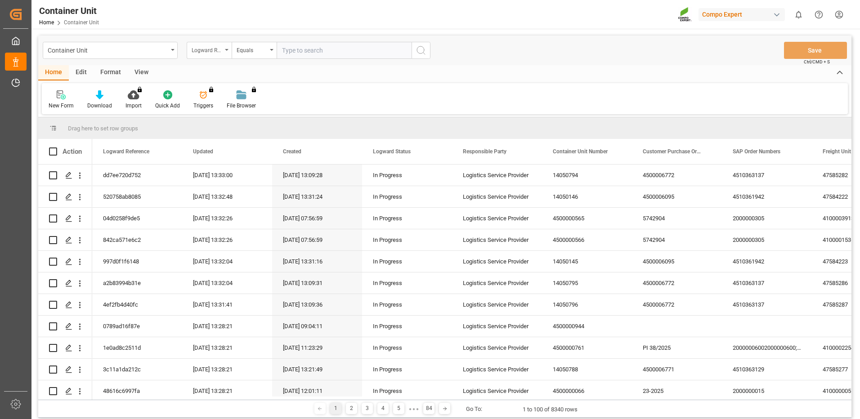
click at [215, 50] on div "Logward Reference" at bounding box center [207, 49] width 31 height 10
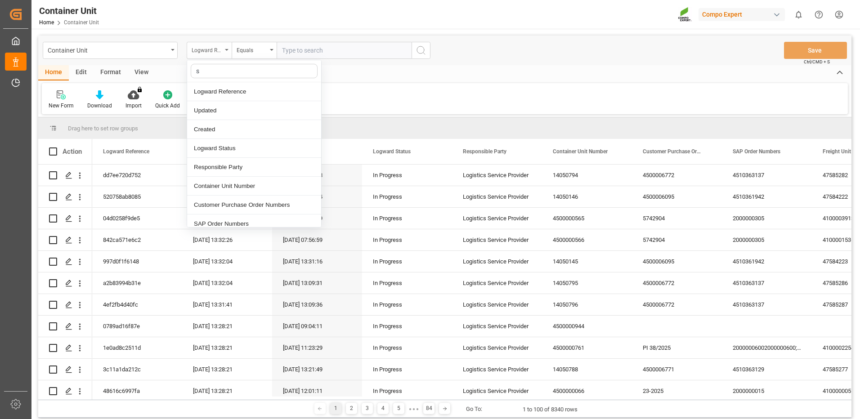
type input "sa"
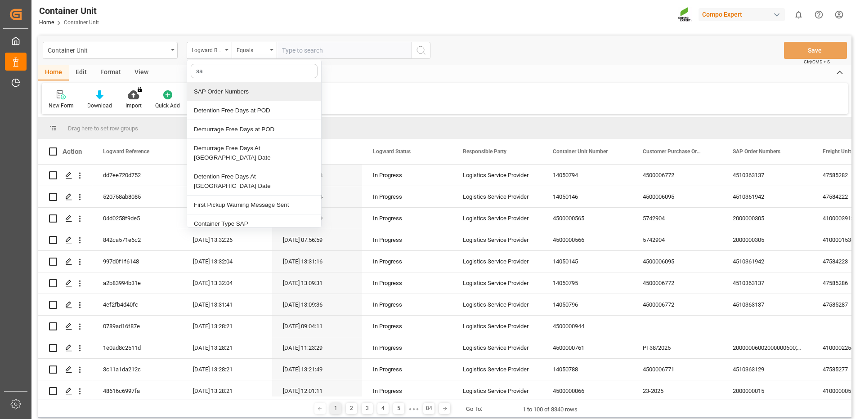
drag, startPoint x: 221, startPoint y: 93, endPoint x: 244, endPoint y: 67, distance: 35.4
click at [223, 91] on div "SAP Order Numbers" at bounding box center [254, 91] width 134 height 19
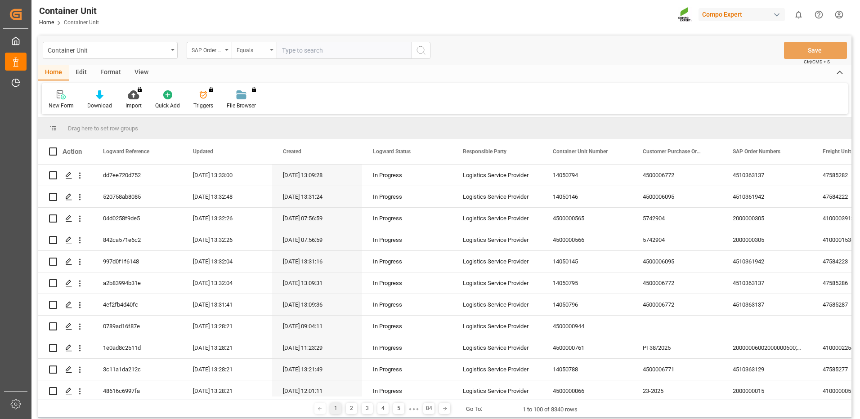
click at [252, 52] on div "Equals" at bounding box center [252, 49] width 31 height 10
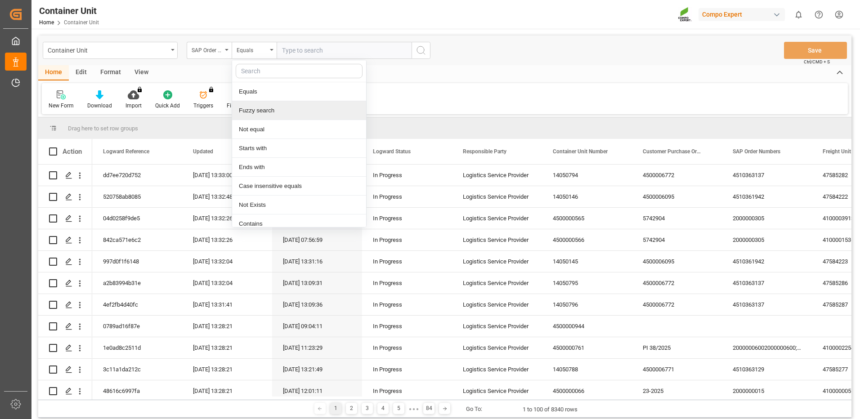
click at [260, 111] on div "Fuzzy search" at bounding box center [299, 110] width 134 height 19
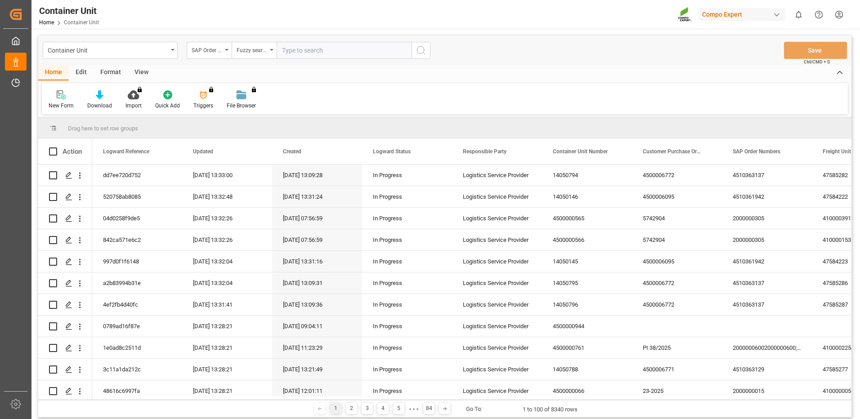
click at [310, 51] on input "text" at bounding box center [344, 50] width 135 height 17
paste input "4510363137"
type input "4510363137"
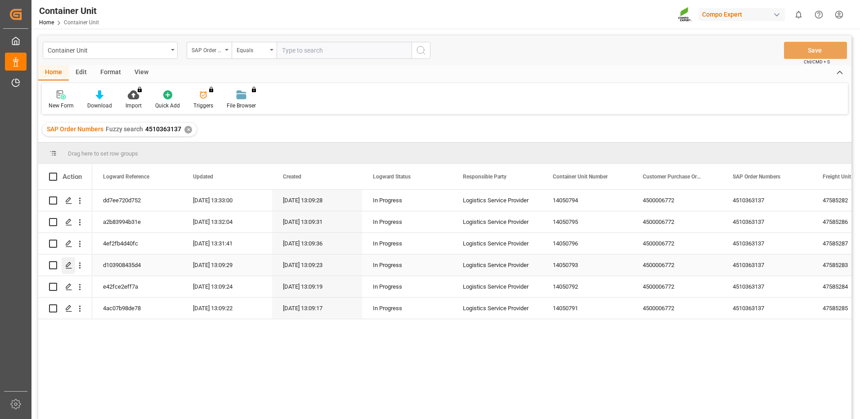
click at [69, 266] on polygon "Press SPACE to select this row." at bounding box center [68, 265] width 4 height 4
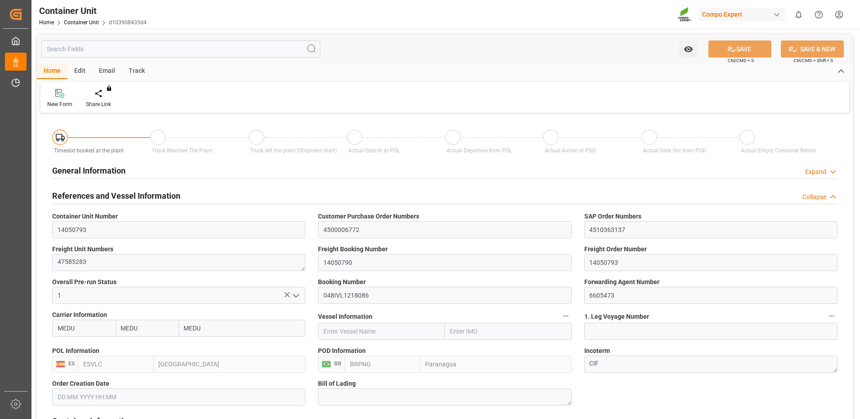
type input "MEDU"
type input "ESVLC"
type input "BRPNG"
type input "10"
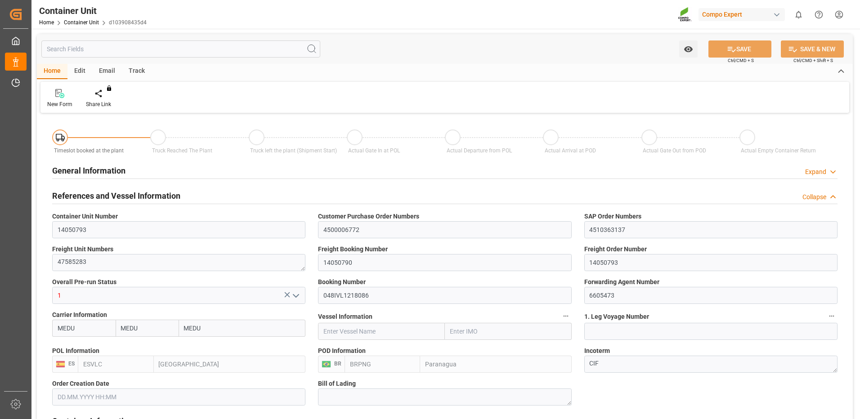
type input "0"
type input "10"
type input "0"
type input "120"
type input "24576"
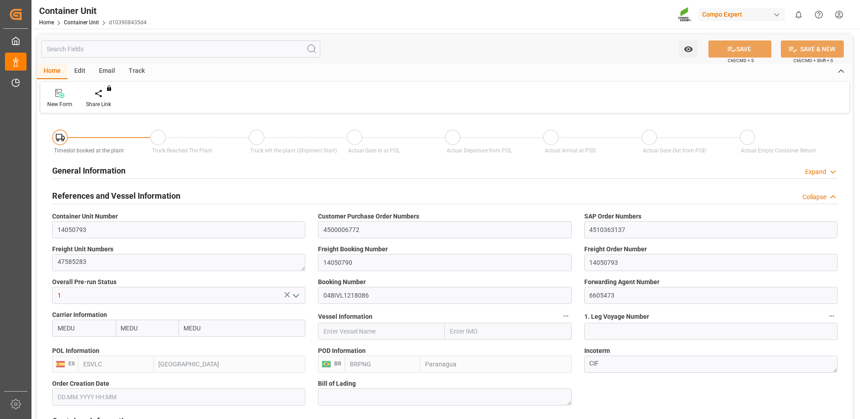
type input "[DATE] 14:56"
type input "[DATE]"
click at [108, 98] on div at bounding box center [105, 93] width 38 height 9
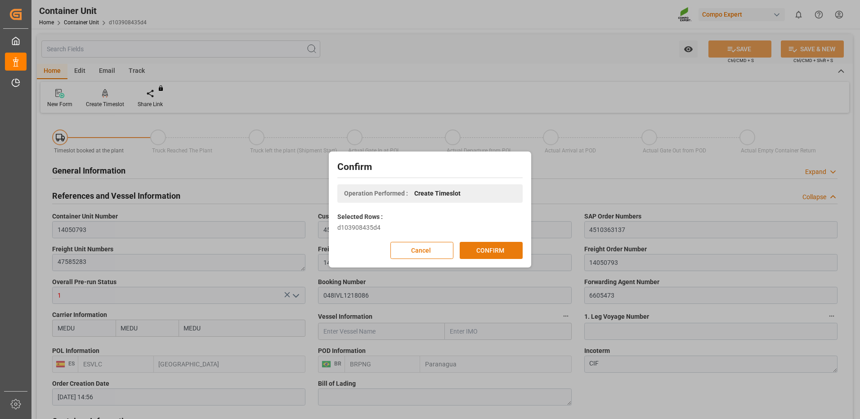
click at [495, 248] on button "CONFIRM" at bounding box center [491, 250] width 63 height 17
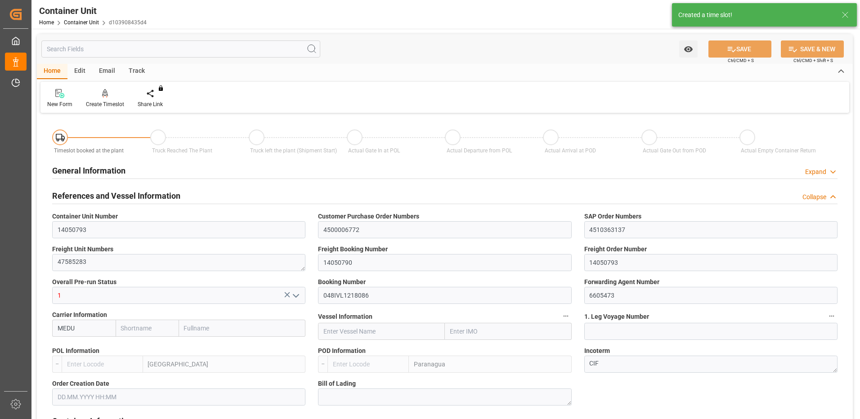
type input "MEDU"
type input "ESVLC"
type input "BRPNG"
type input "10"
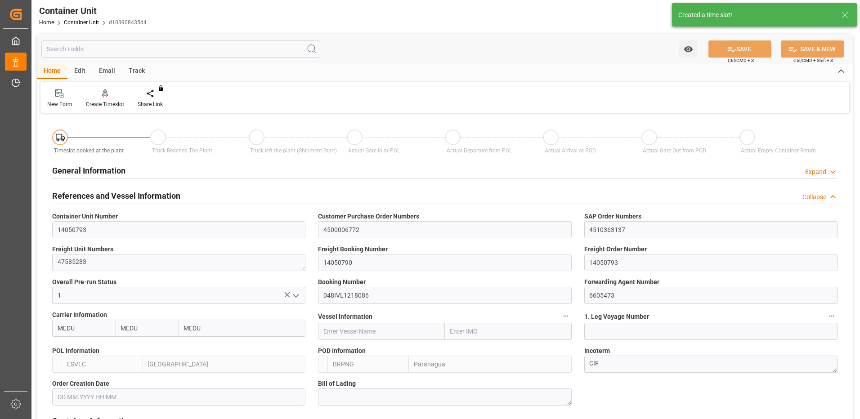
type input "0"
type input "10"
type input "0"
type input "120"
type input "24576"
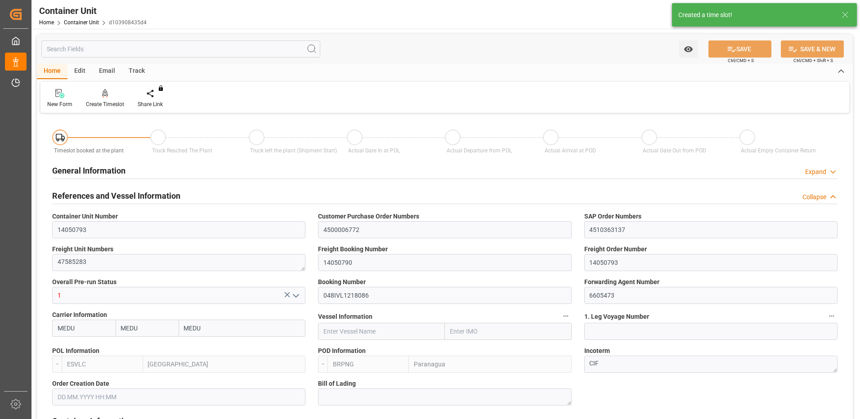
type input "[DATE] 14:56"
type input "15.10.2025"
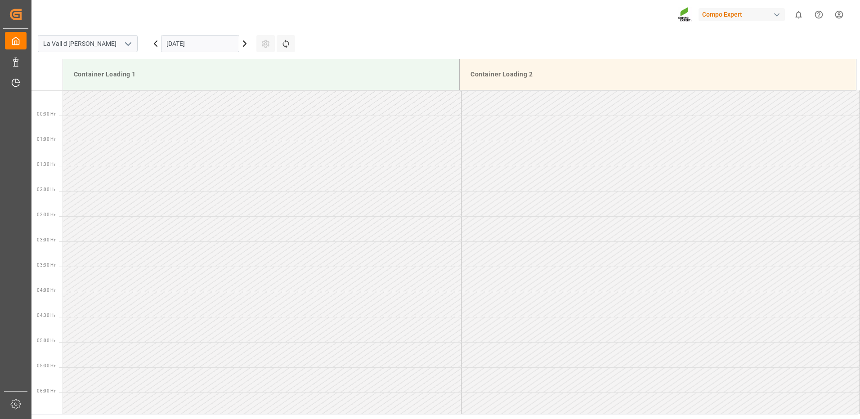
scroll to position [649, 0]
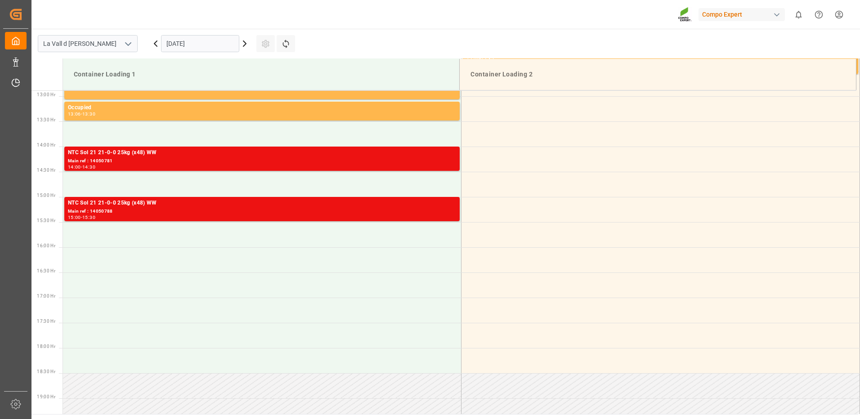
click at [184, 45] on input "[DATE]" at bounding box center [200, 43] width 78 height 17
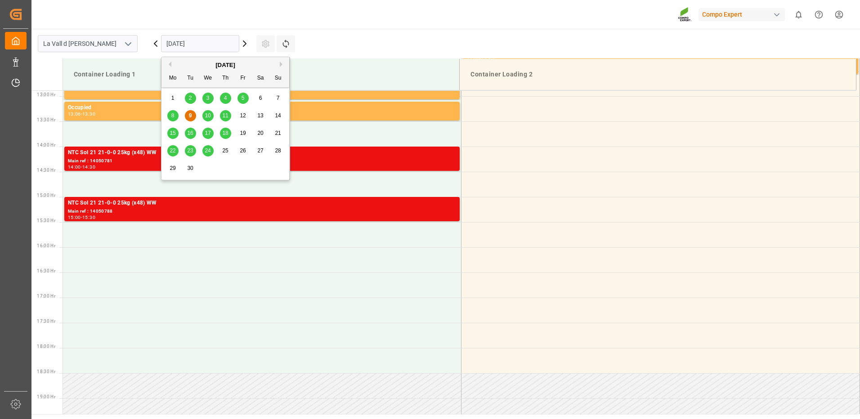
click at [175, 133] on span "15" at bounding box center [173, 133] width 6 height 6
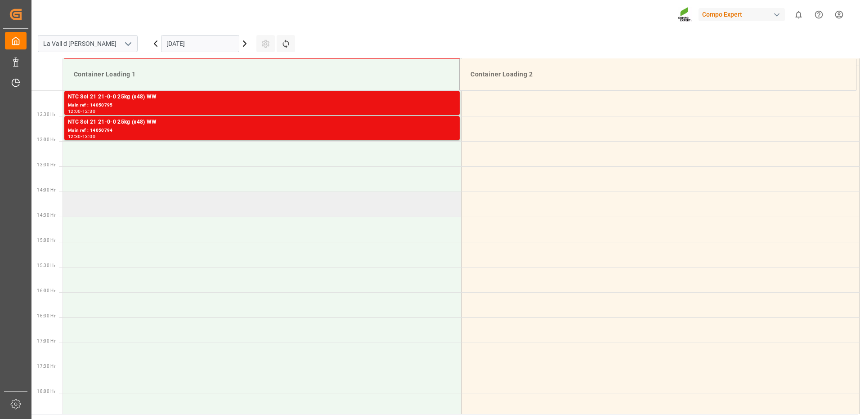
scroll to position [469, 0]
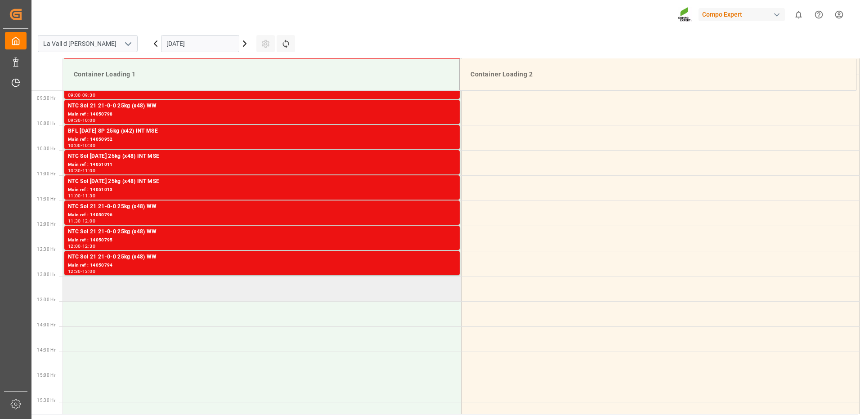
click at [139, 288] on td at bounding box center [262, 288] width 398 height 25
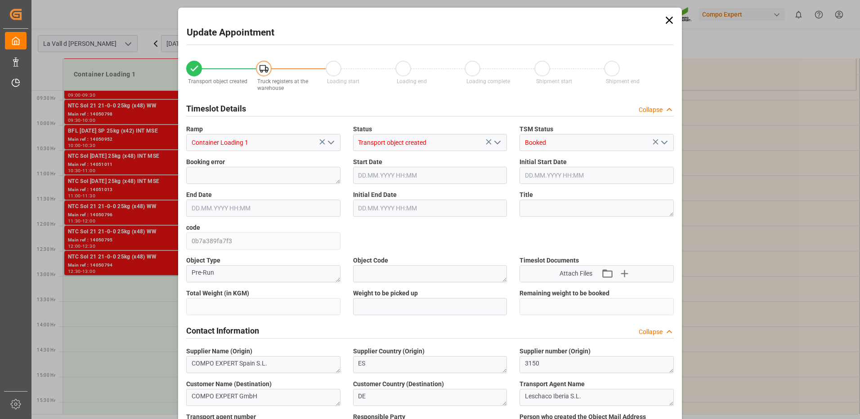
type input "24576"
type input "120"
type input "[DATE] 13:00"
type input "[DATE] 13:30"
type input "[DATE] 14:56"
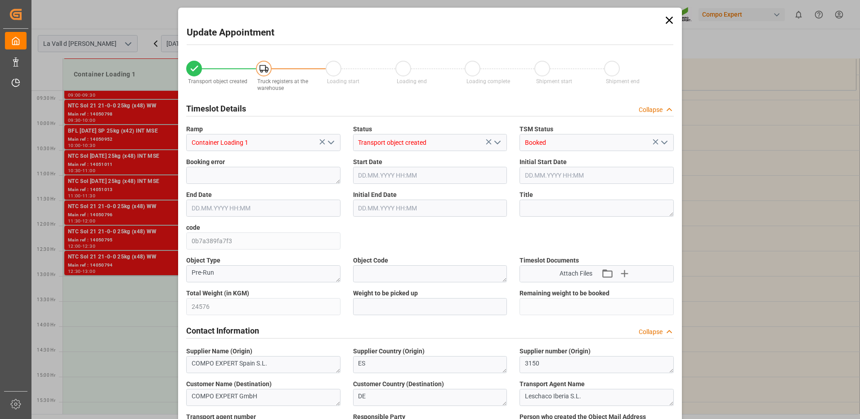
type input "[DATE] 13:33"
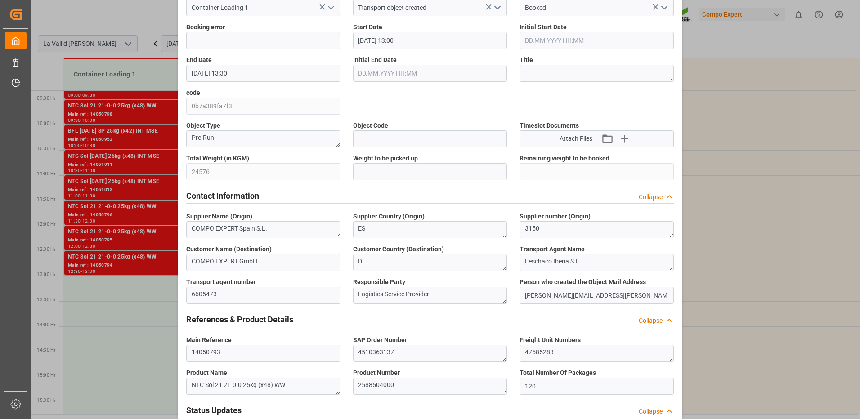
scroll to position [225, 0]
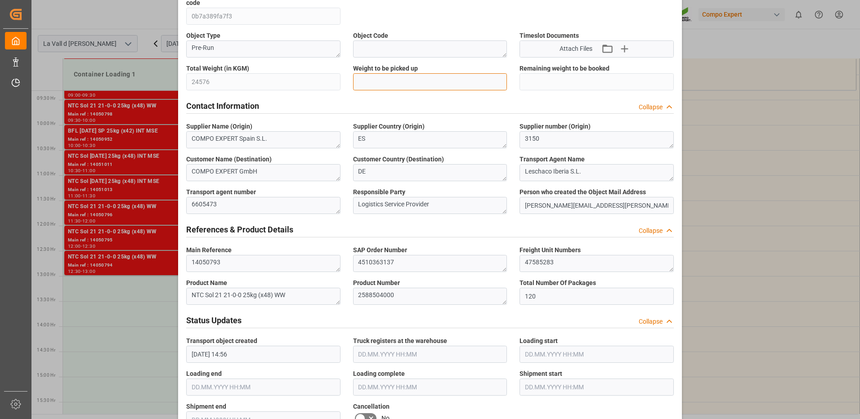
click at [391, 83] on input "text" at bounding box center [430, 81] width 154 height 17
type input "24576"
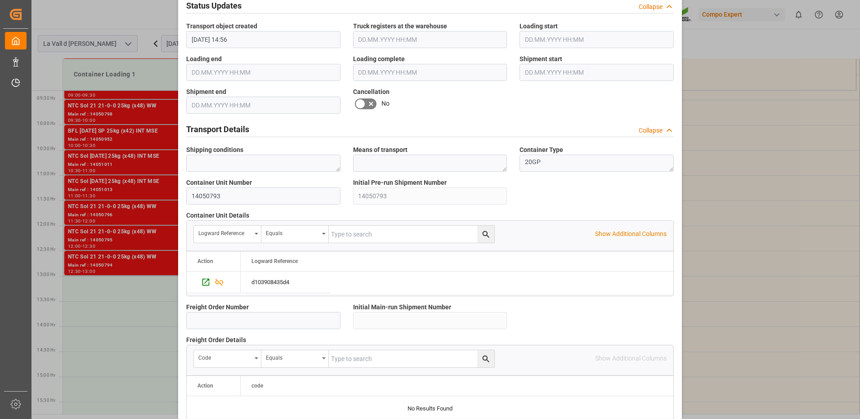
scroll to position [767, 0]
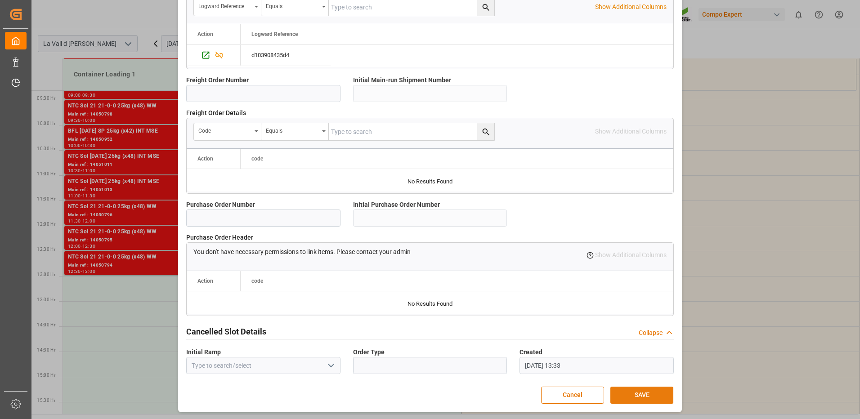
click at [646, 392] on button "SAVE" at bounding box center [641, 395] width 63 height 17
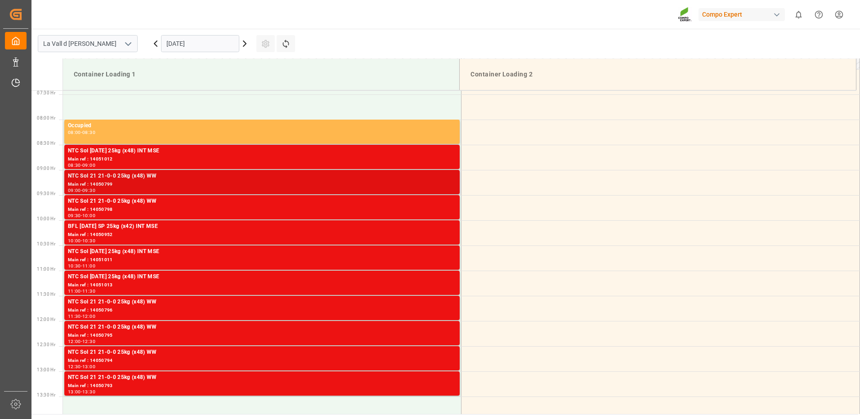
scroll to position [464, 0]
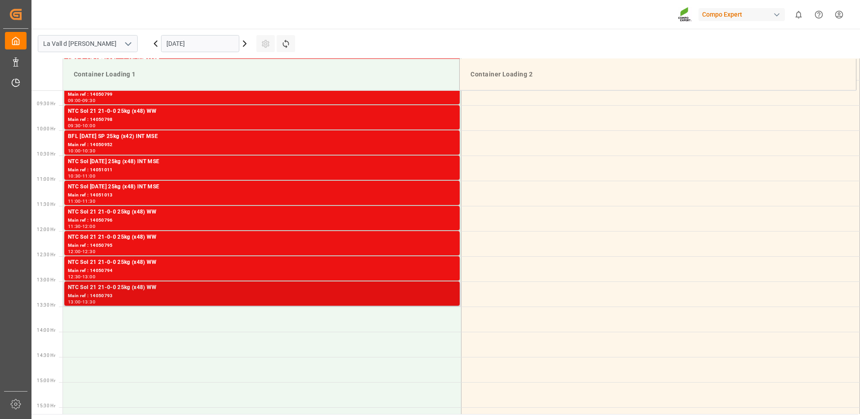
click at [232, 291] on div "NTC Sol 21 21-0-0 25kg (x48) WW" at bounding box center [262, 287] width 388 height 9
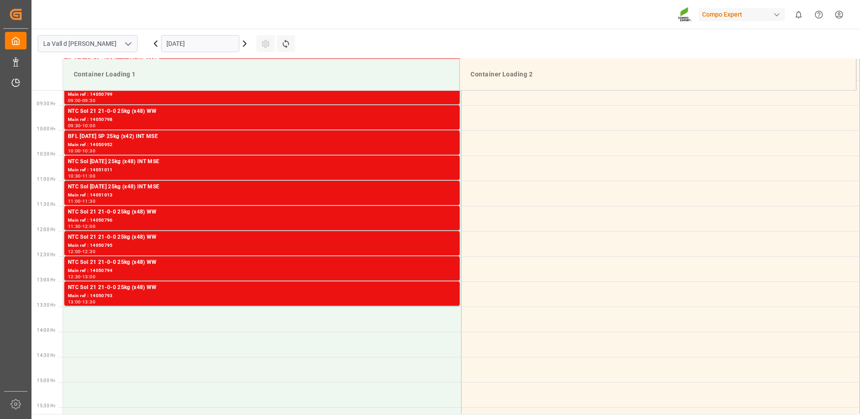
click at [430, 269] on div "Main ref : 14050794" at bounding box center [262, 271] width 388 height 8
click at [439, 240] on div "NTC Sol 21 21-0-0 25kg (x48) WW" at bounding box center [262, 237] width 388 height 9
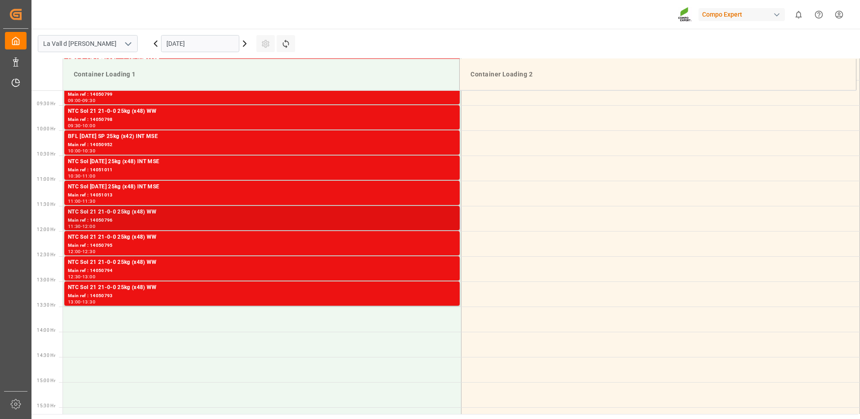
click at [449, 219] on div "Main ref : 14050796" at bounding box center [262, 221] width 388 height 8
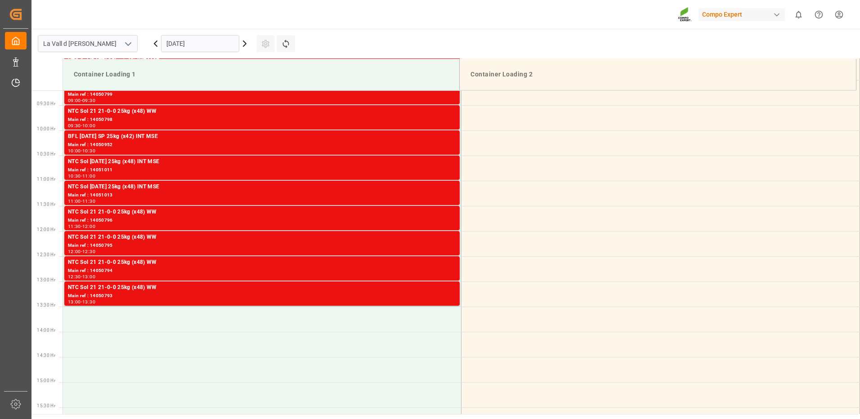
click at [442, 192] on div "Main ref : 14051013" at bounding box center [262, 196] width 388 height 8
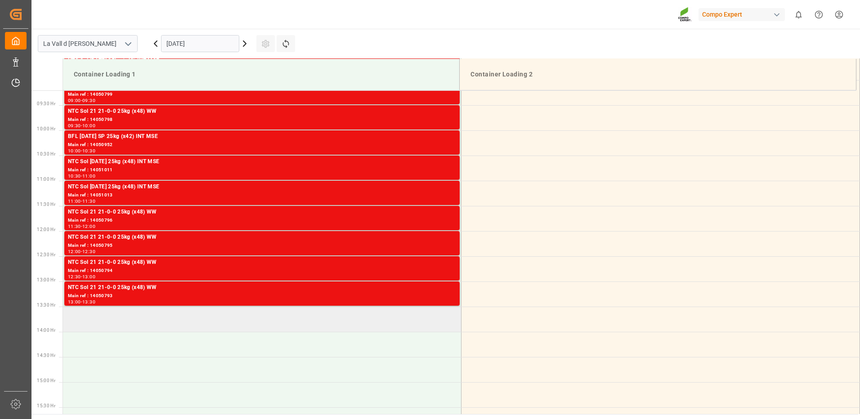
click at [123, 325] on td at bounding box center [262, 319] width 398 height 25
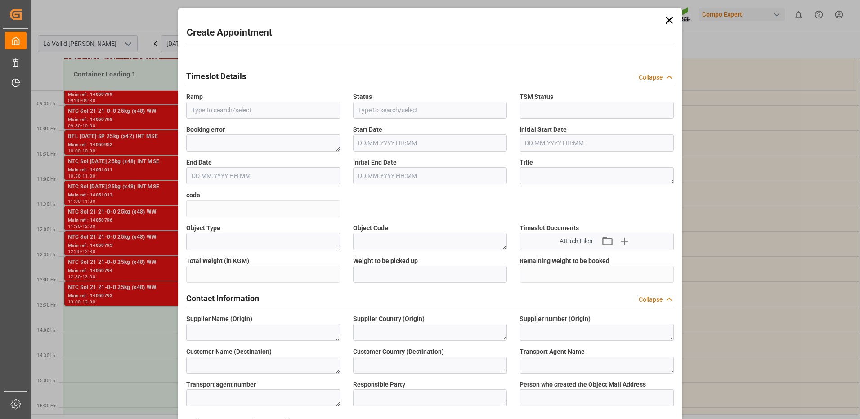
type input "Container Loading 1"
type input "Booked"
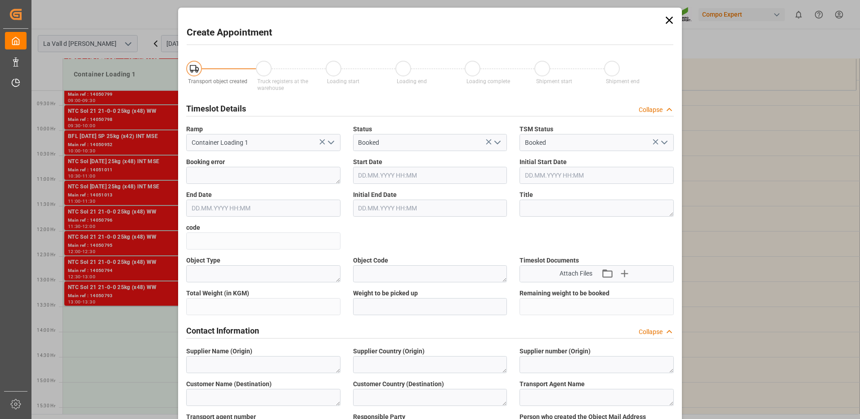
type input "[DATE] 13:30"
type input "[DATE] 14:00"
click at [670, 19] on icon at bounding box center [669, 20] width 13 height 13
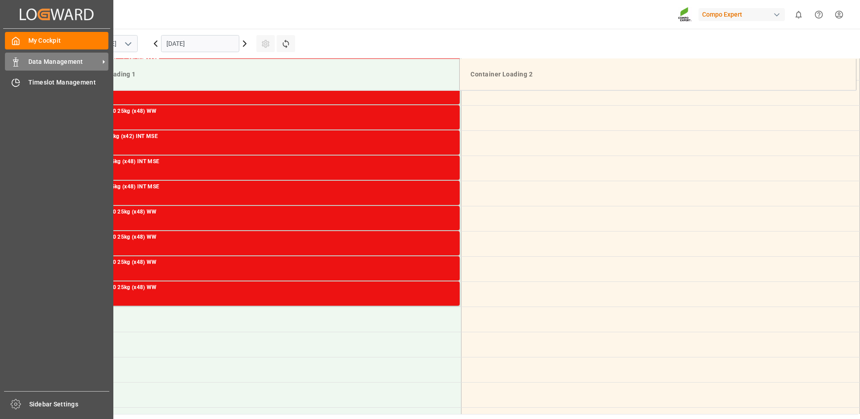
drag, startPoint x: 14, startPoint y: 61, endPoint x: 50, endPoint y: 63, distance: 36.5
click at [14, 61] on icon at bounding box center [15, 62] width 9 height 9
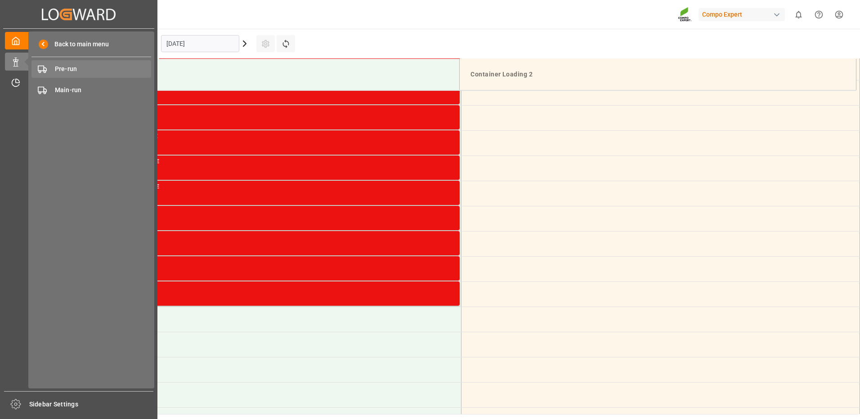
click at [67, 70] on span "Pre-run" at bounding box center [103, 68] width 97 height 9
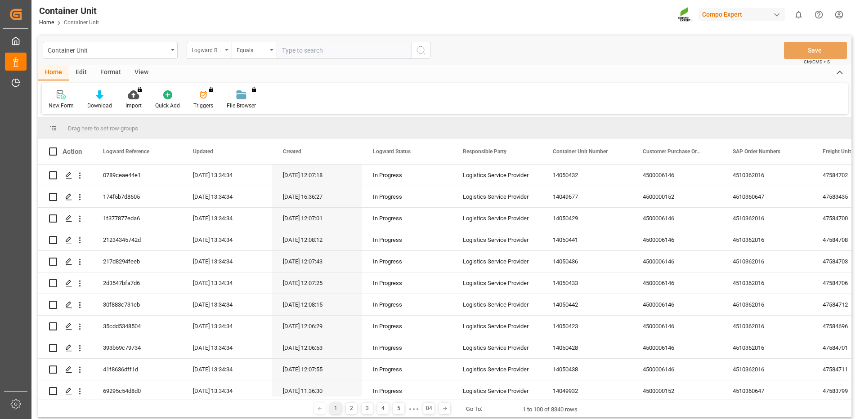
click at [211, 53] on div "Logward Reference" at bounding box center [207, 49] width 31 height 10
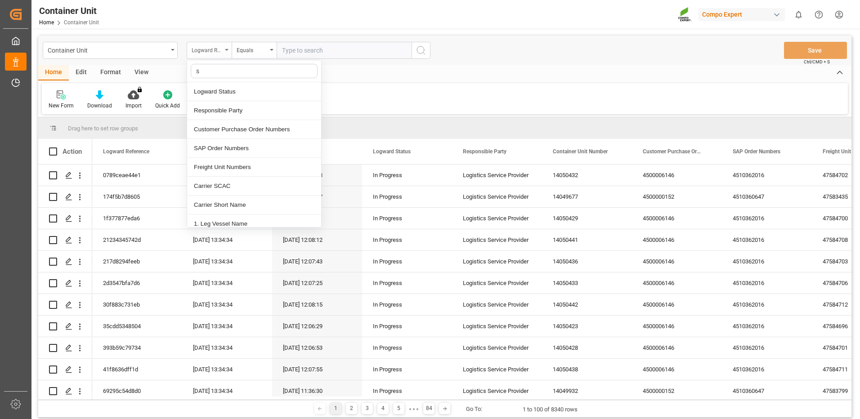
type input "sa"
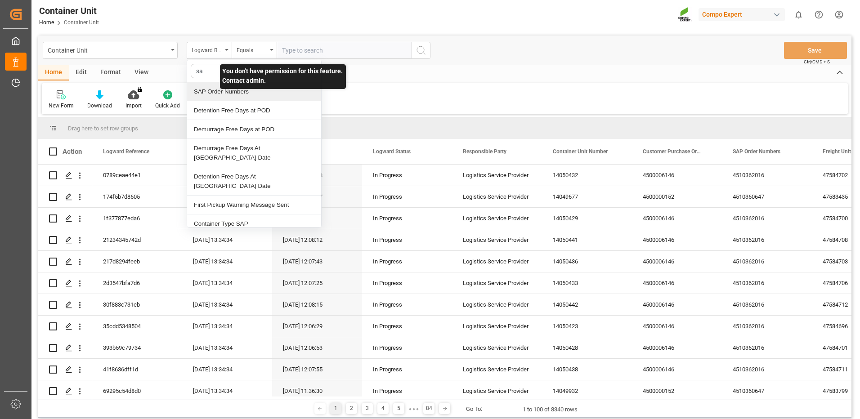
drag, startPoint x: 222, startPoint y: 89, endPoint x: 245, endPoint y: 84, distance: 23.7
click at [222, 89] on div "SAP Order Numbers" at bounding box center [254, 91] width 134 height 19
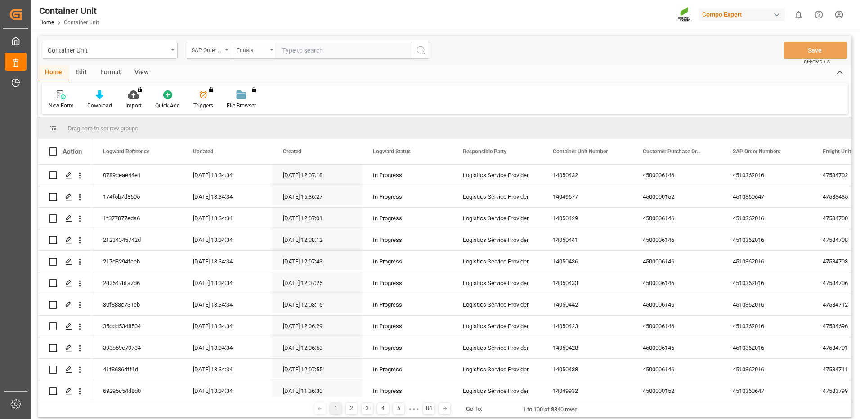
click at [270, 52] on div "Equals" at bounding box center [254, 50] width 45 height 17
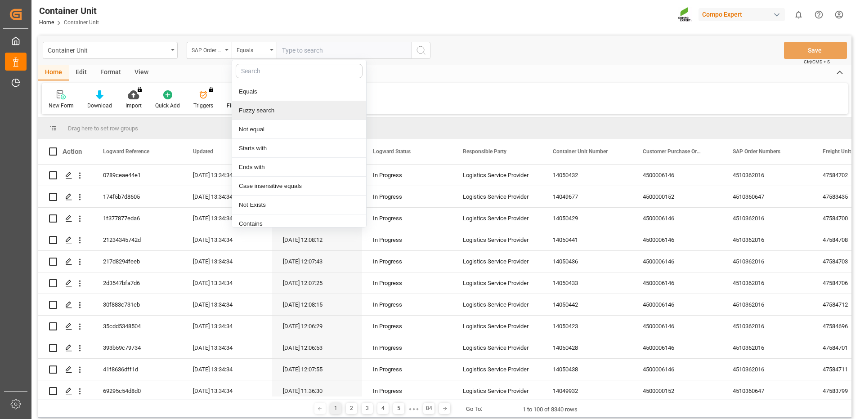
drag, startPoint x: 257, startPoint y: 116, endPoint x: 279, endPoint y: 88, distance: 35.3
click at [257, 115] on div "Fuzzy search" at bounding box center [299, 110] width 134 height 19
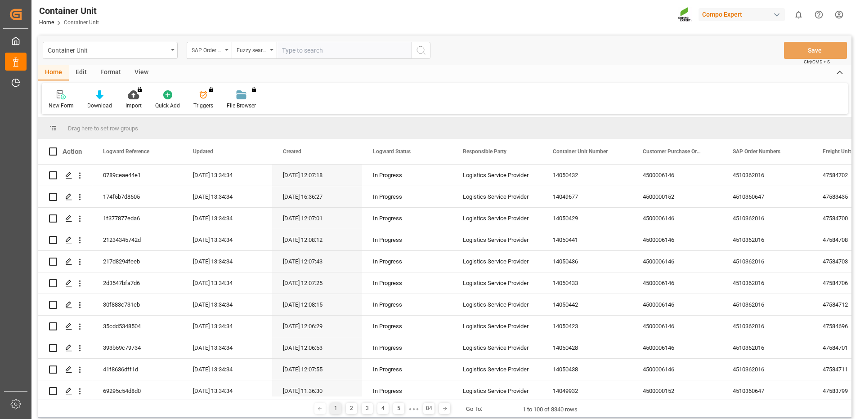
click at [304, 56] on input "text" at bounding box center [344, 50] width 135 height 17
paste input "4510363137"
type input "4510363137"
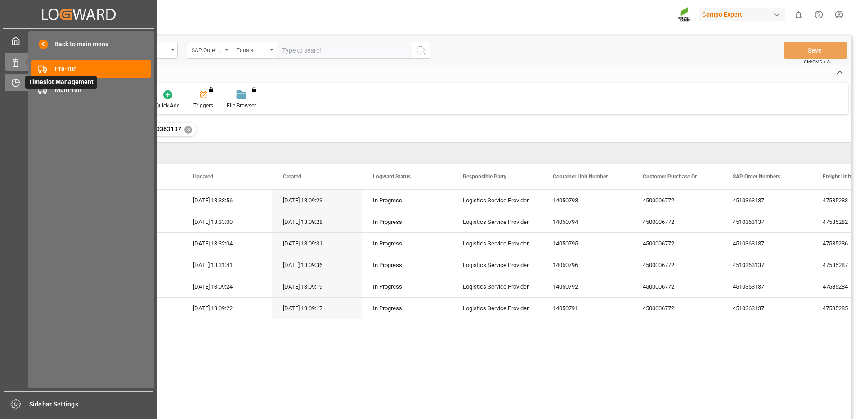
click at [21, 81] on div "Timeslot Management Timeslot Management" at bounding box center [79, 83] width 148 height 18
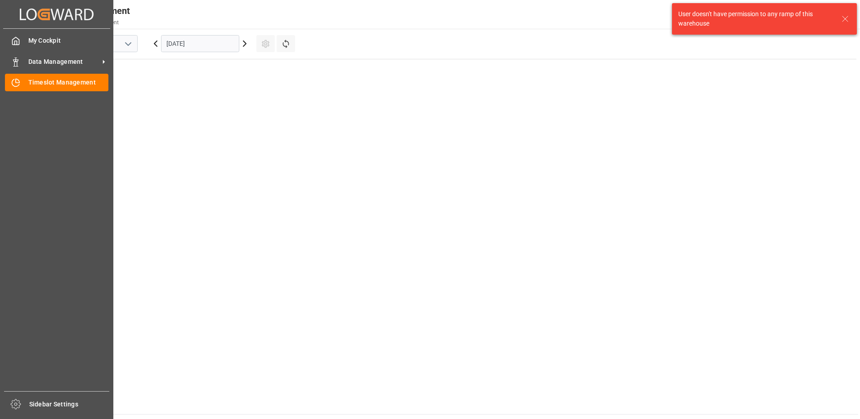
scroll to position [617, 0]
click at [56, 89] on div "Timeslot Management Timeslot Management" at bounding box center [56, 83] width 103 height 18
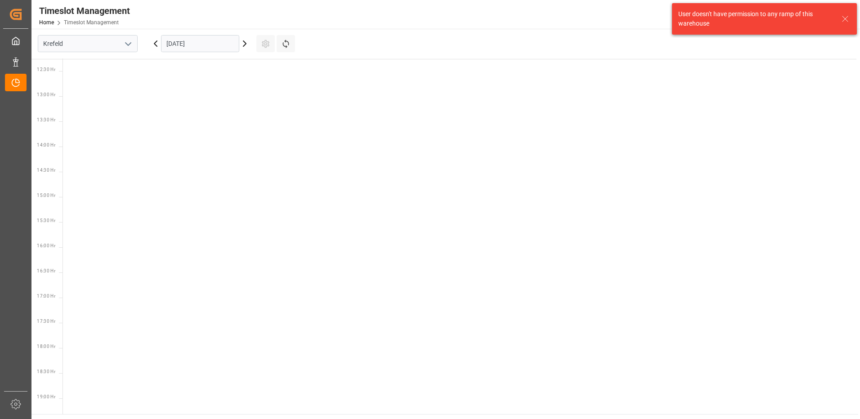
click at [180, 42] on input "[DATE]" at bounding box center [200, 43] width 78 height 17
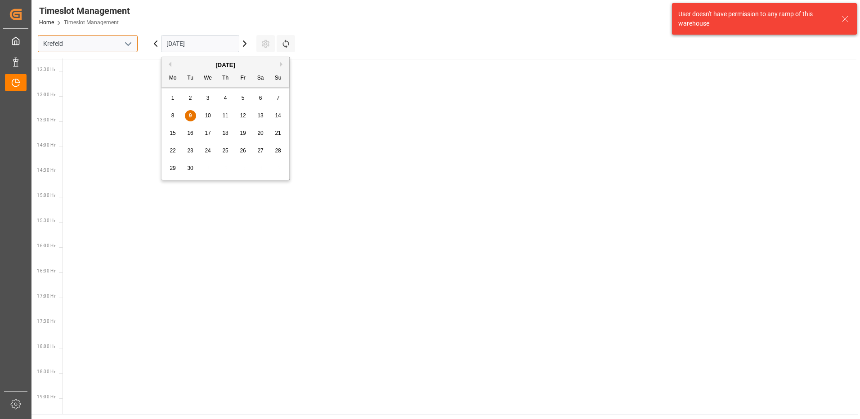
click at [122, 35] on input "Krefeld" at bounding box center [88, 43] width 100 height 17
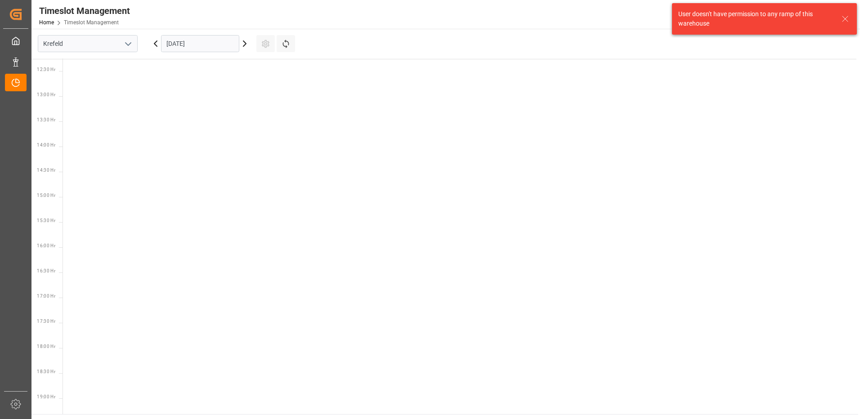
click at [125, 45] on icon "open menu" at bounding box center [128, 44] width 11 height 11
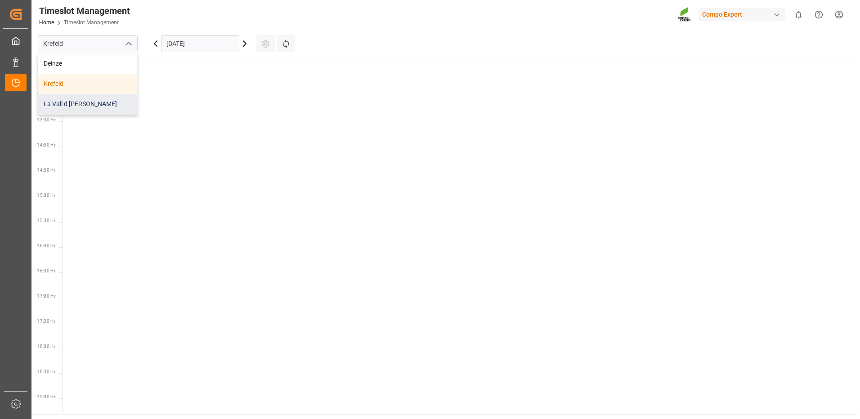
click at [116, 98] on div "La Vall d [PERSON_NAME]" at bounding box center [87, 104] width 99 height 20
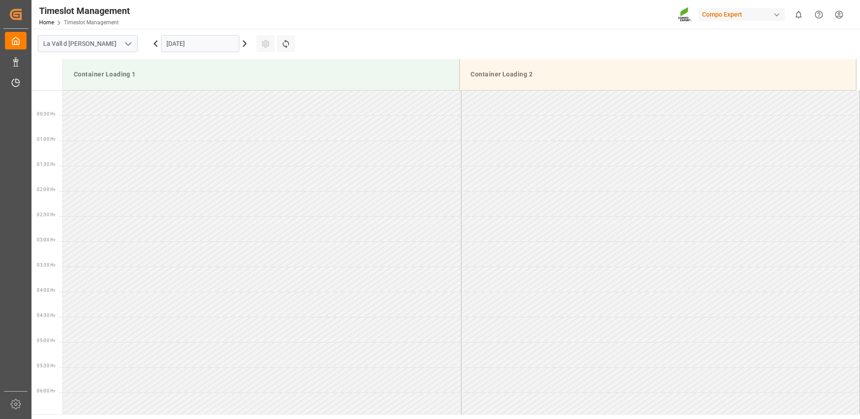
scroll to position [649, 0]
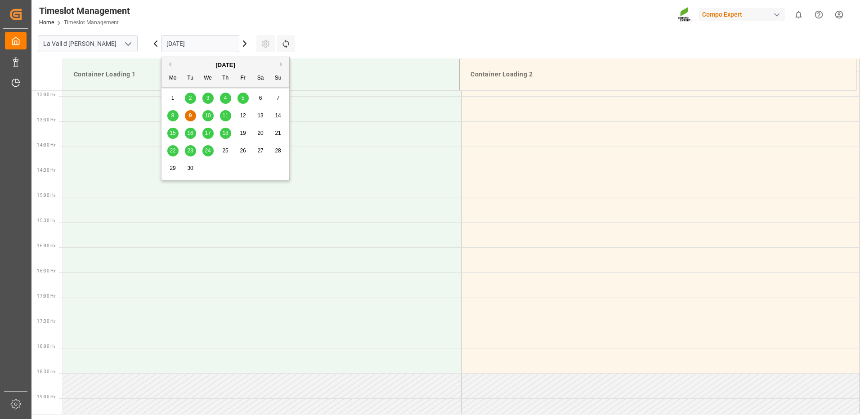
click at [181, 48] on input "[DATE]" at bounding box center [200, 43] width 78 height 17
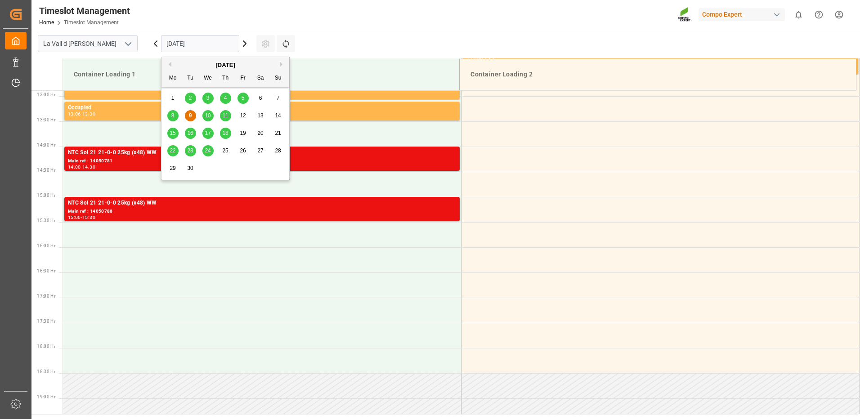
click at [174, 134] on span "15" at bounding box center [173, 133] width 6 height 6
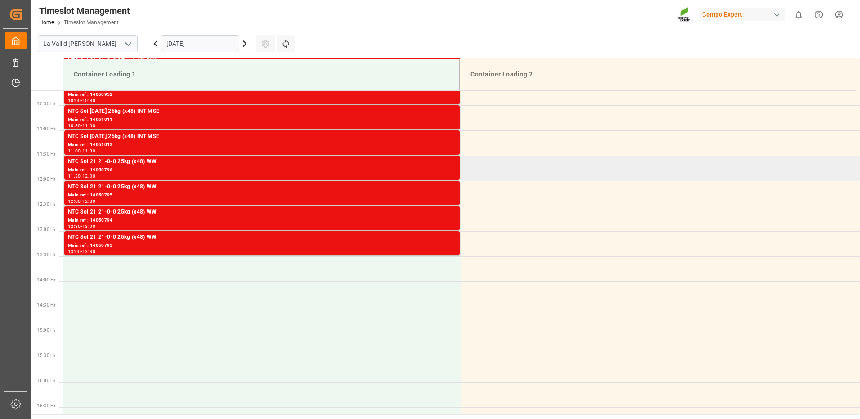
scroll to position [469, 0]
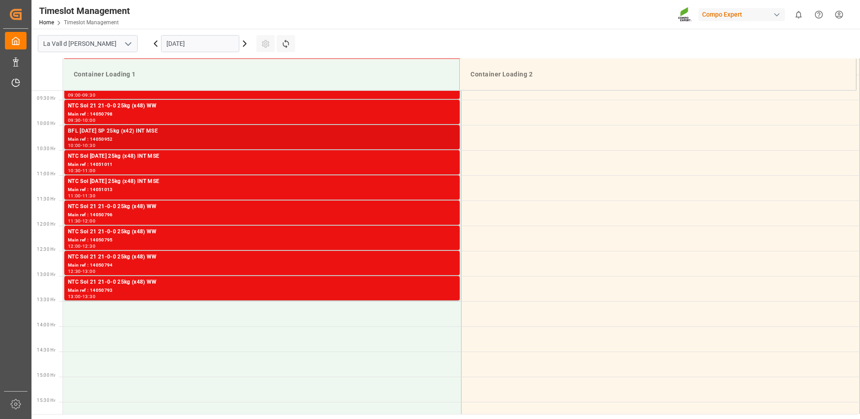
click at [440, 142] on div "Main ref : 14050952" at bounding box center [262, 140] width 388 height 8
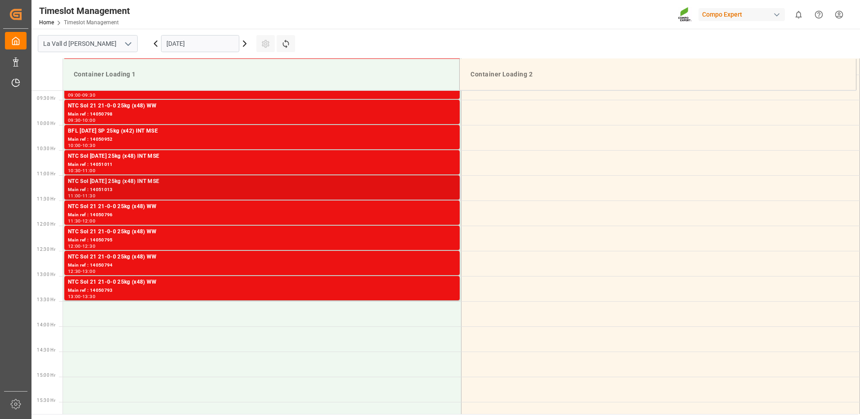
click at [430, 192] on div "Main ref : 14051013" at bounding box center [262, 190] width 388 height 8
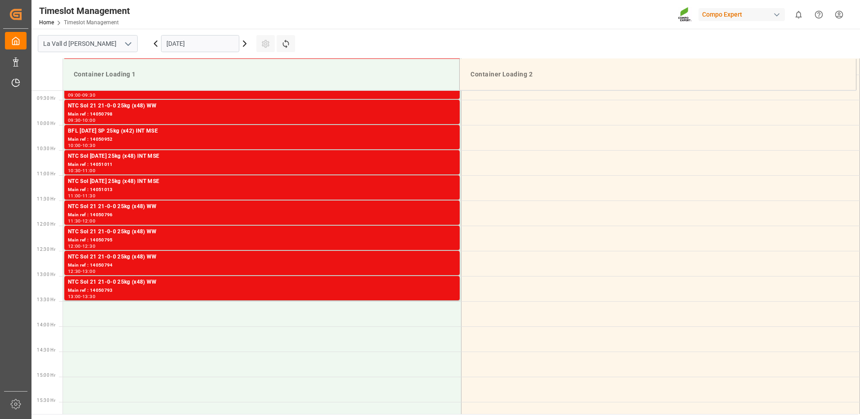
click at [433, 210] on div "NTC Sol 21 21-0-0 25kg (x48) WW" at bounding box center [262, 206] width 388 height 9
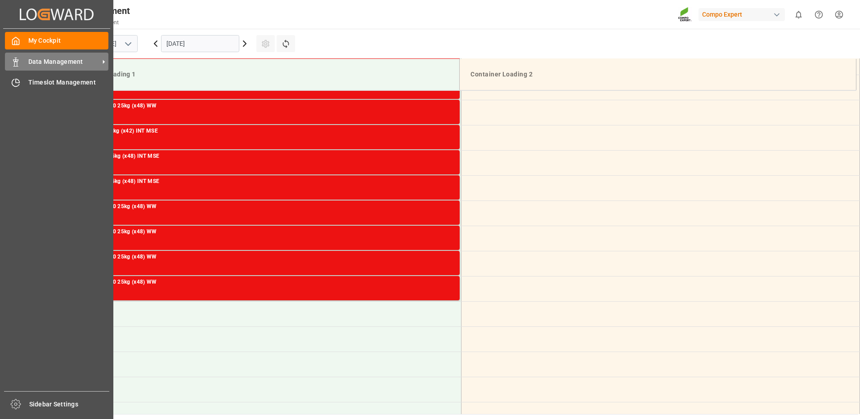
click at [9, 61] on div at bounding box center [12, 61] width 15 height 9
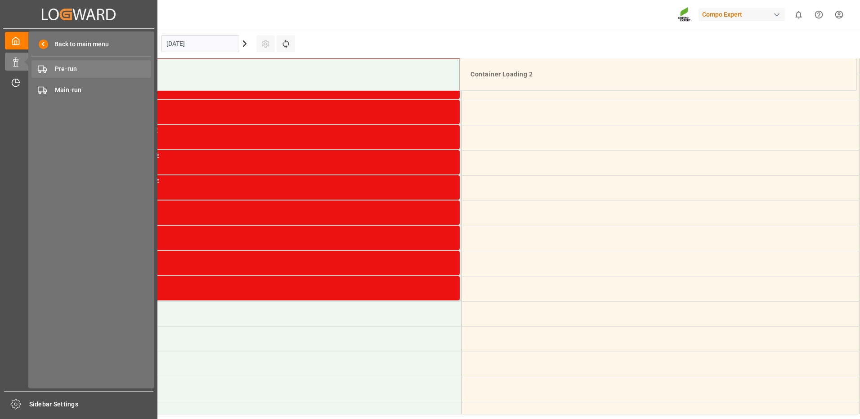
click at [60, 70] on span "Pre-run" at bounding box center [103, 68] width 97 height 9
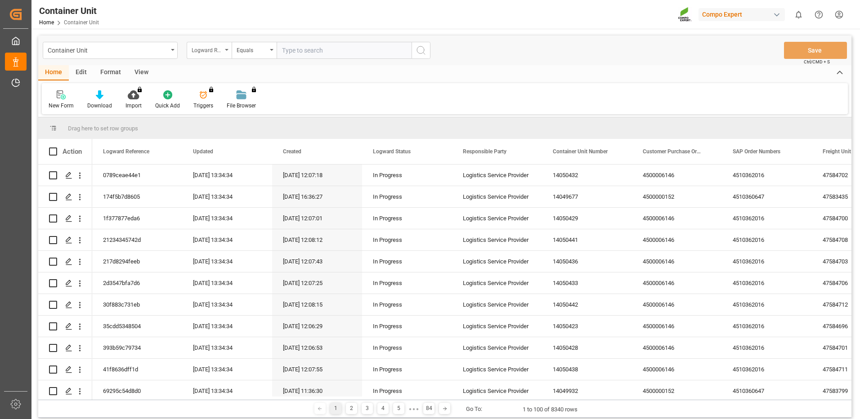
click at [203, 57] on div "Logward Reference" at bounding box center [209, 50] width 45 height 17
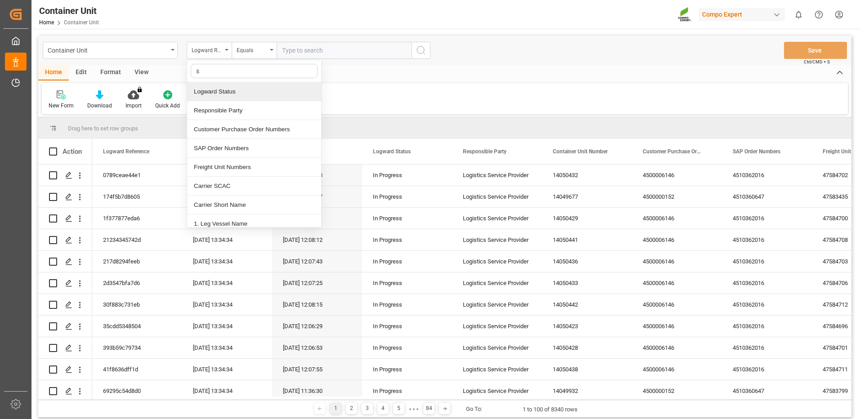
type input "sa"
click at [220, 90] on div "SAP Order Numbers" at bounding box center [254, 91] width 134 height 19
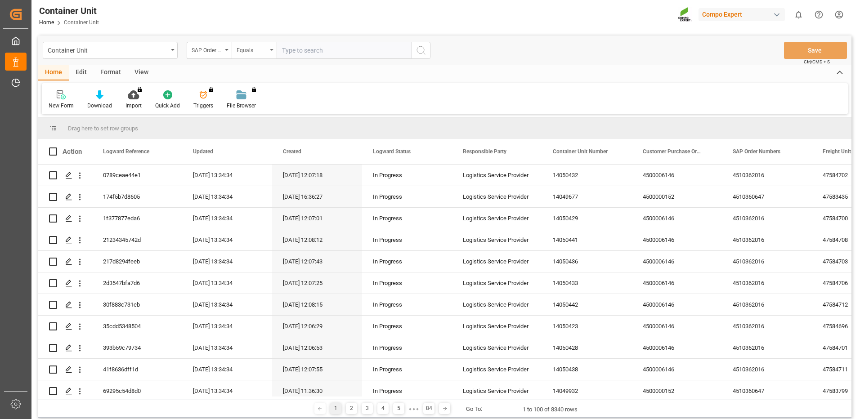
click at [246, 58] on div "Equals" at bounding box center [254, 50] width 45 height 17
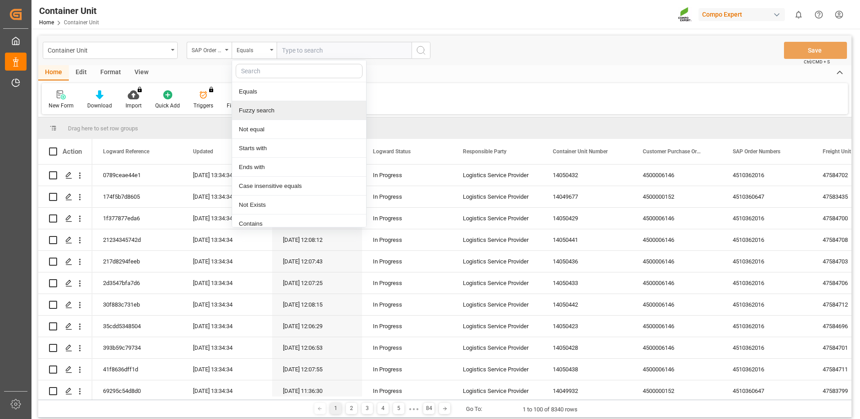
click at [258, 108] on div "Fuzzy search" at bounding box center [299, 110] width 134 height 19
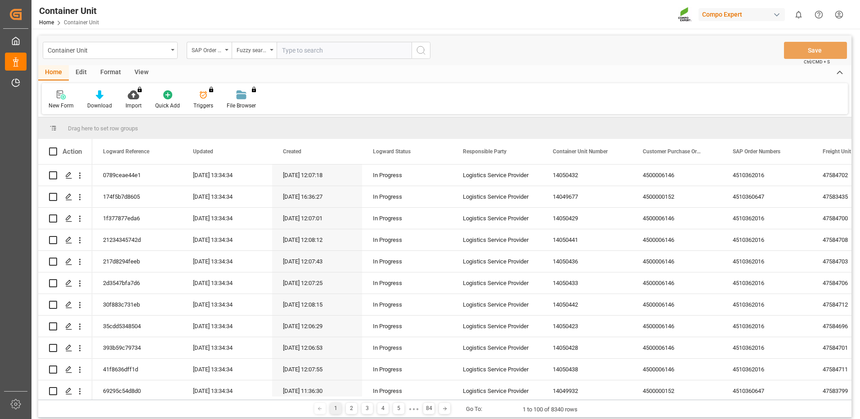
click at [317, 56] on input "text" at bounding box center [344, 50] width 135 height 17
paste input "4510363137"
type input "4510363137"
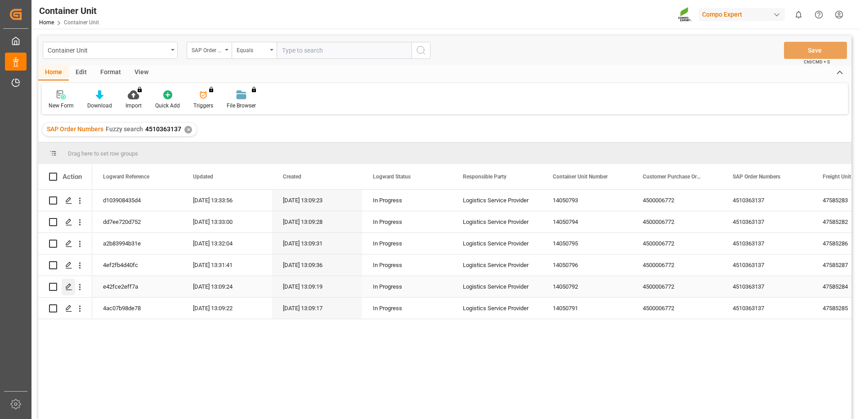
click at [72, 286] on icon "Press SPACE to select this row." at bounding box center [68, 286] width 7 height 7
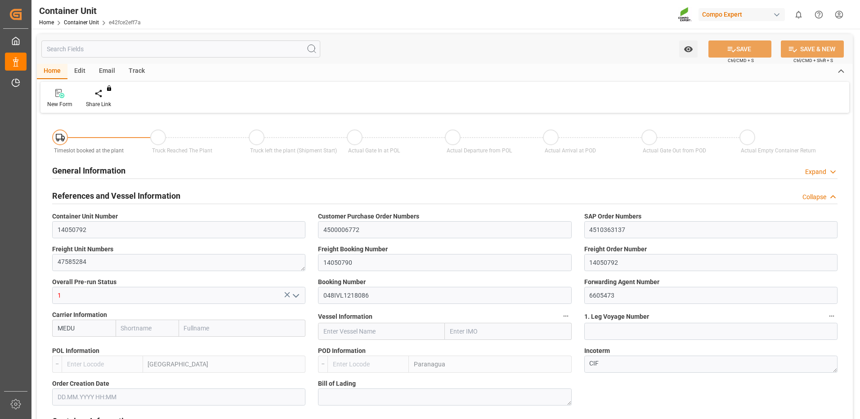
type input "MEDU"
type input "ESVLC"
type input "BRPNG"
type input "10"
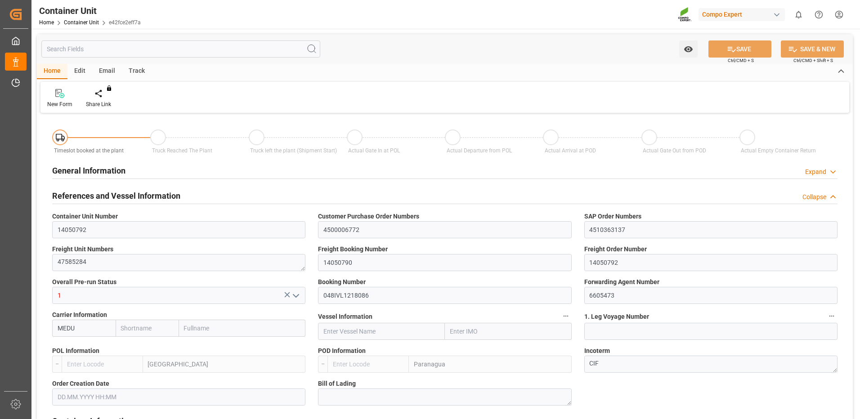
type input "0"
type input "10"
type input "0"
type input "120"
type input "24576"
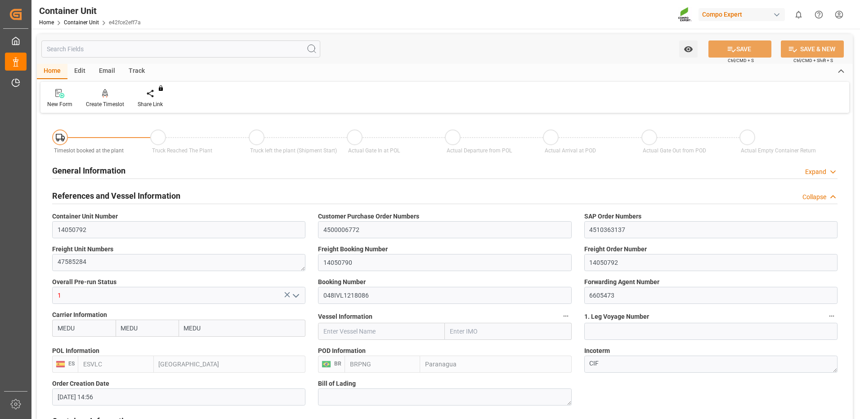
type input "[DATE] 14:56"
type input "[DATE]"
click at [112, 104] on div "Create Timeslot" at bounding box center [105, 104] width 38 height 8
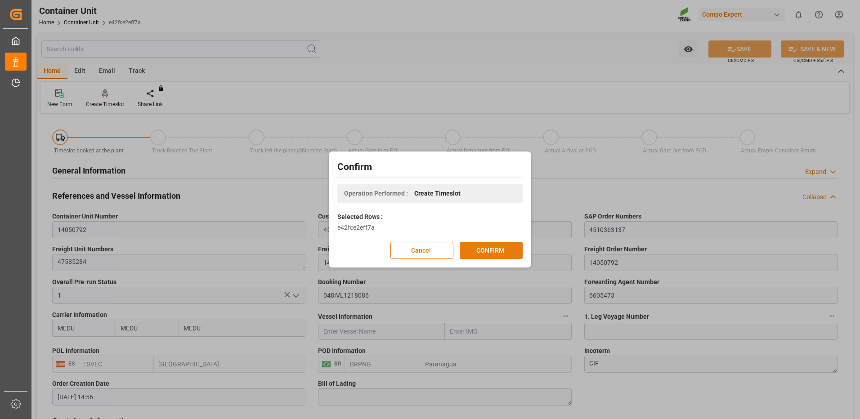
click at [496, 257] on button "CONFIRM" at bounding box center [491, 250] width 63 height 17
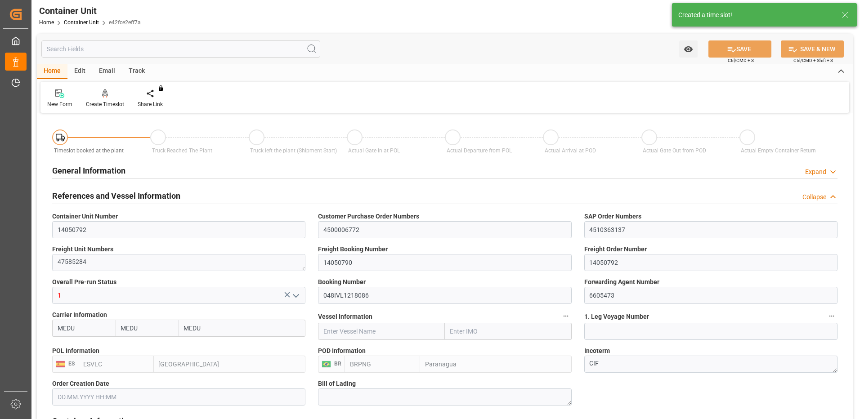
type input "[DATE] 14:56"
type input "[DATE]"
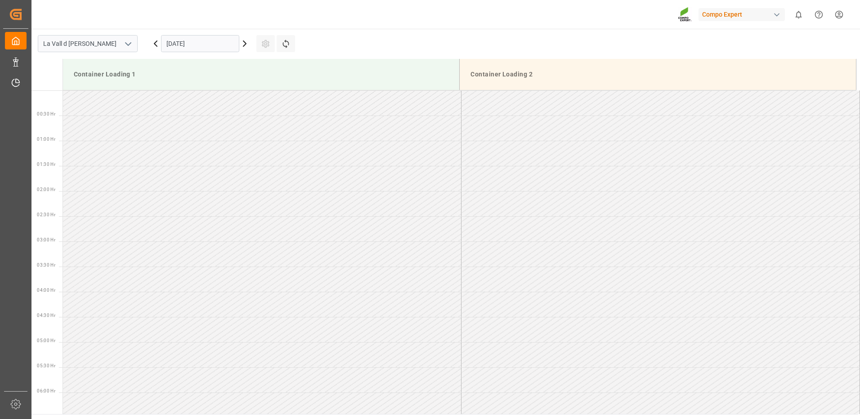
scroll to position [649, 0]
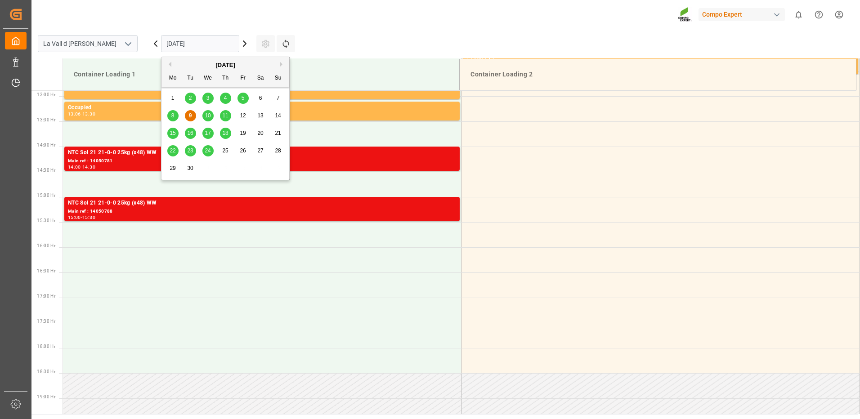
click at [192, 47] on input "[DATE]" at bounding box center [200, 43] width 78 height 17
click at [174, 133] on span "15" at bounding box center [173, 133] width 6 height 6
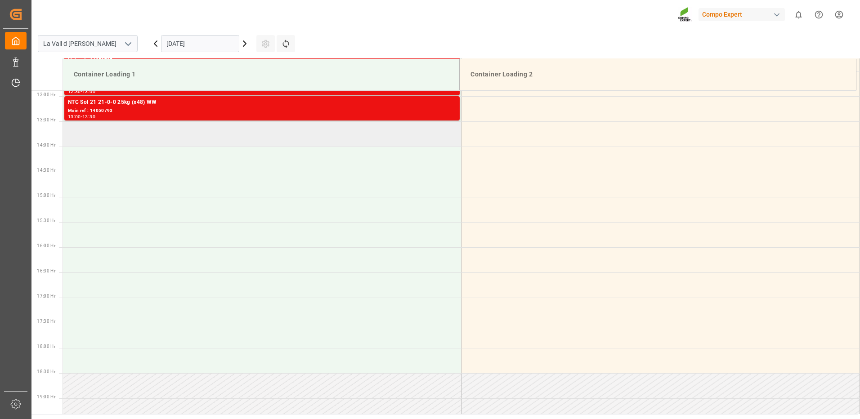
click at [126, 135] on td at bounding box center [262, 133] width 398 height 25
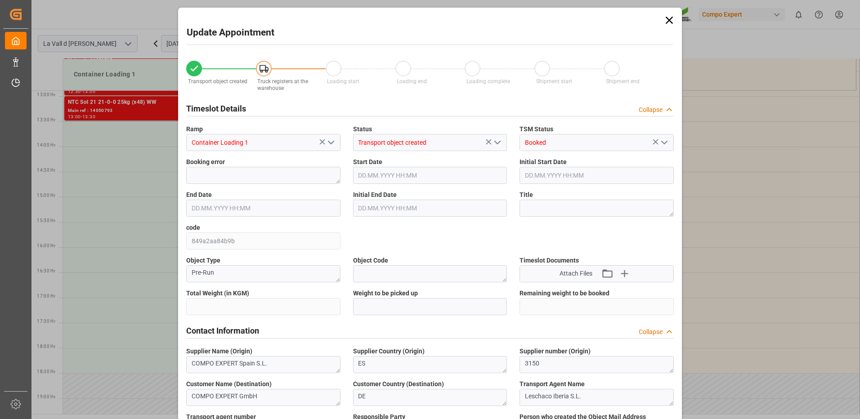
type input "24576"
type input "120"
type input "[DATE] 13:30"
type input "[DATE] 14:00"
type input "[DATE] 14:56"
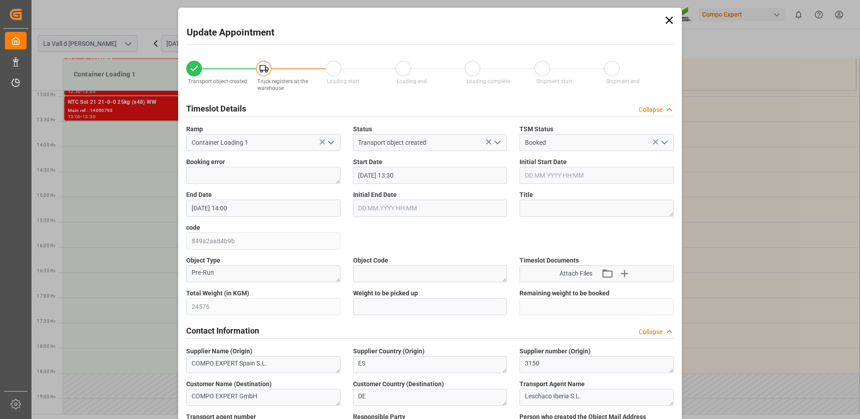
type input "[DATE] 13:36"
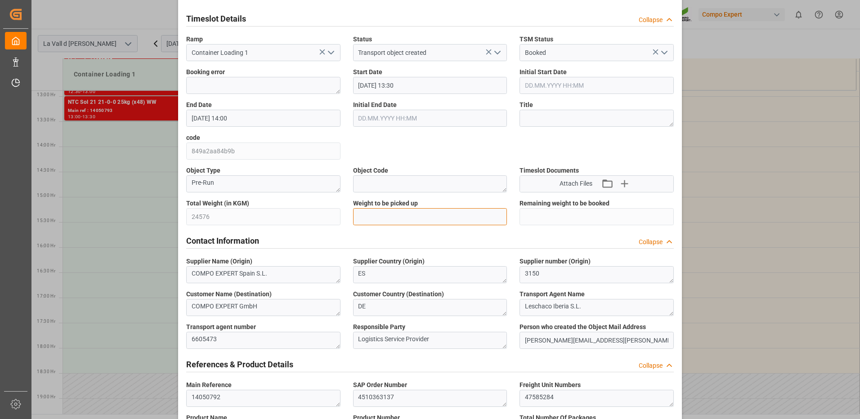
click at [403, 220] on input "text" at bounding box center [430, 216] width 154 height 17
type input "24576"
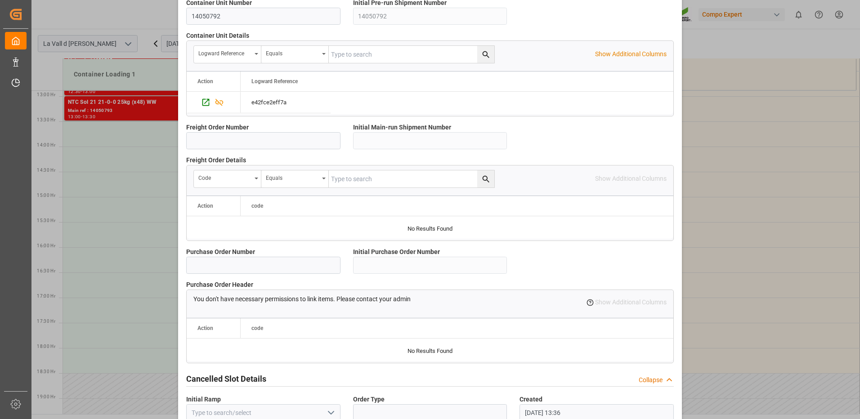
scroll to position [767, 0]
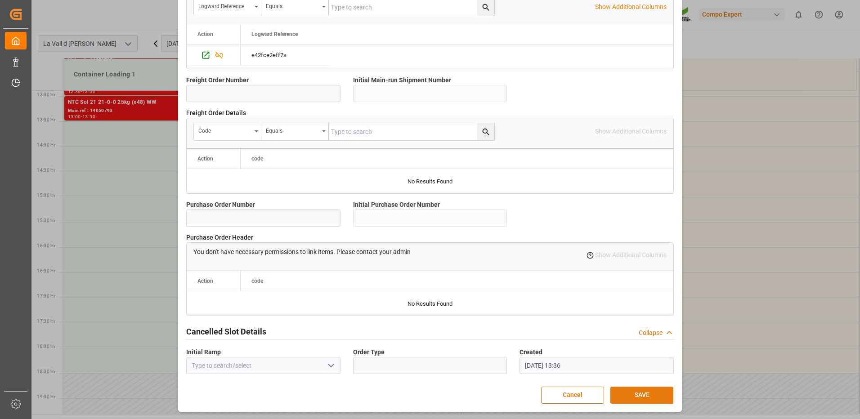
click at [645, 398] on button "SAVE" at bounding box center [641, 395] width 63 height 17
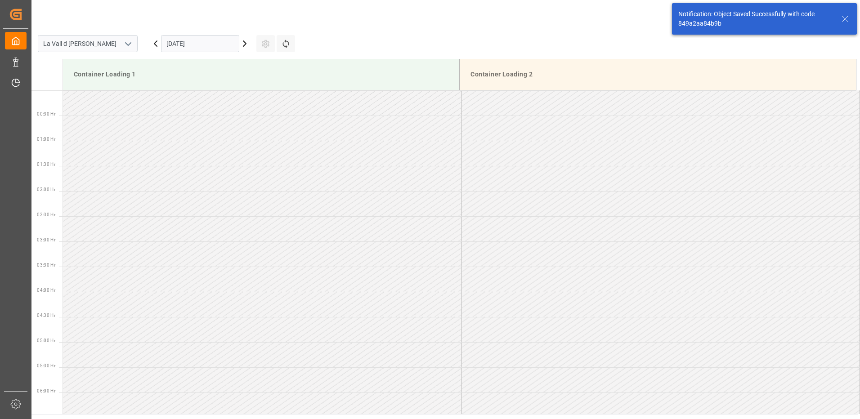
scroll to position [599, 0]
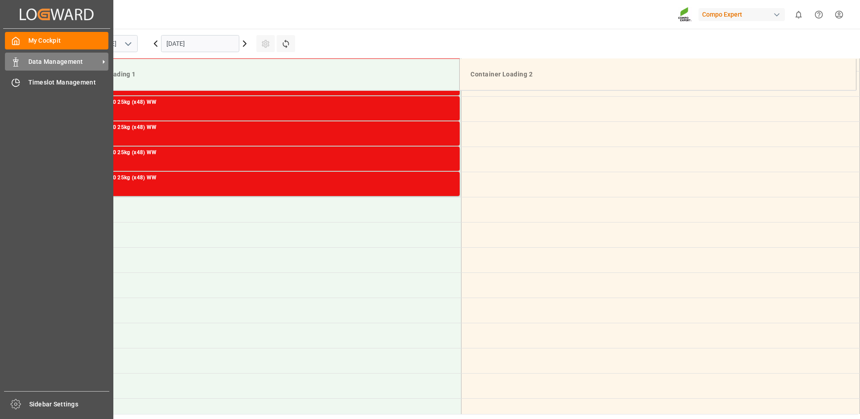
click at [44, 58] on span "Data Management" at bounding box center [63, 61] width 71 height 9
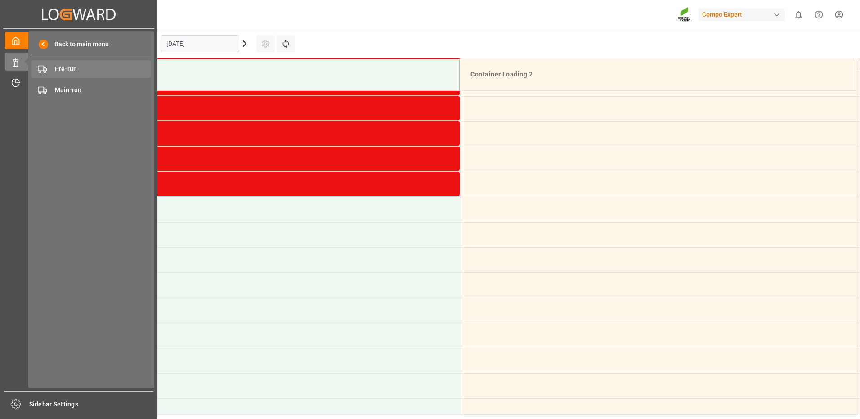
click at [72, 72] on span "Pre-run" at bounding box center [103, 68] width 97 height 9
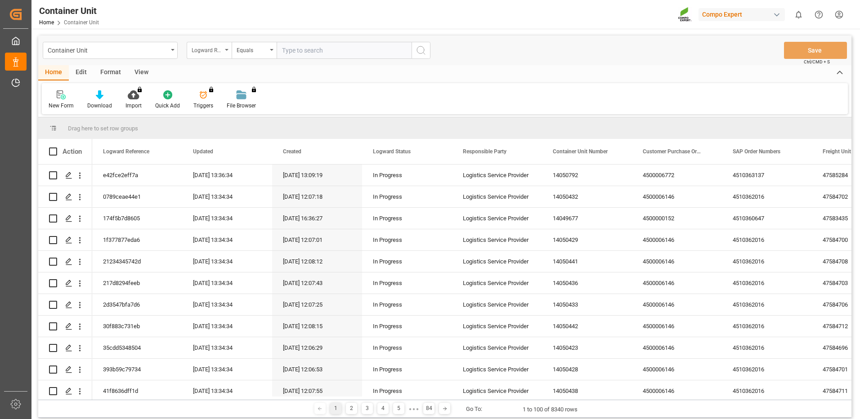
click at [209, 48] on div "Logward Reference" at bounding box center [207, 49] width 31 height 10
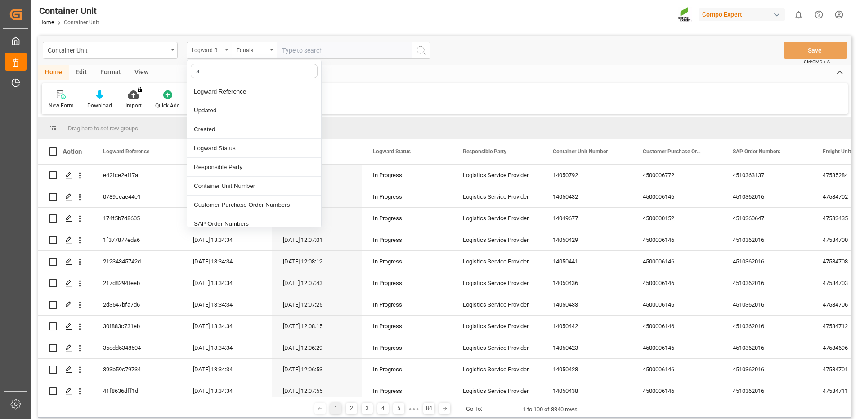
type input "sa"
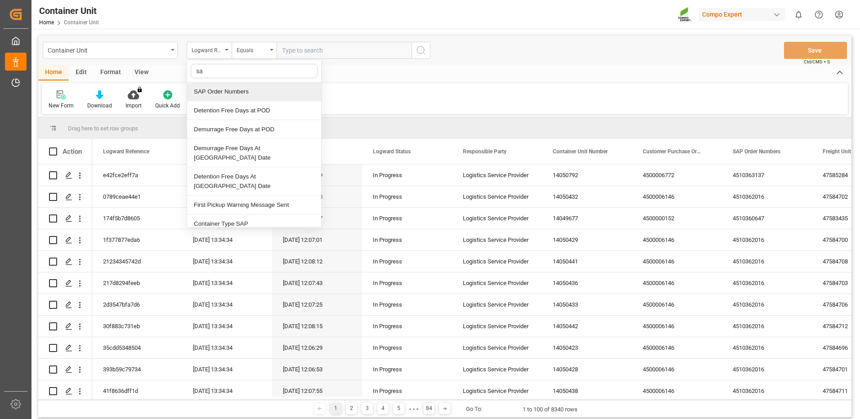
click at [221, 92] on div "SAP Order Numbers" at bounding box center [254, 91] width 134 height 19
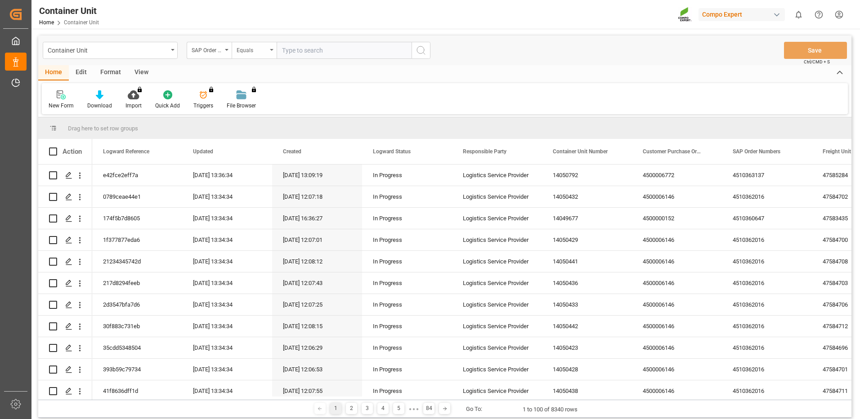
click at [254, 54] on div "Equals" at bounding box center [252, 49] width 31 height 10
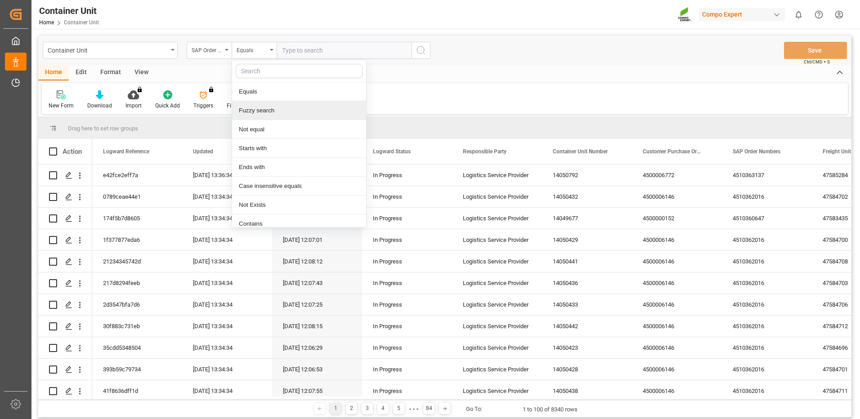
click at [254, 114] on div "Fuzzy search" at bounding box center [299, 110] width 134 height 19
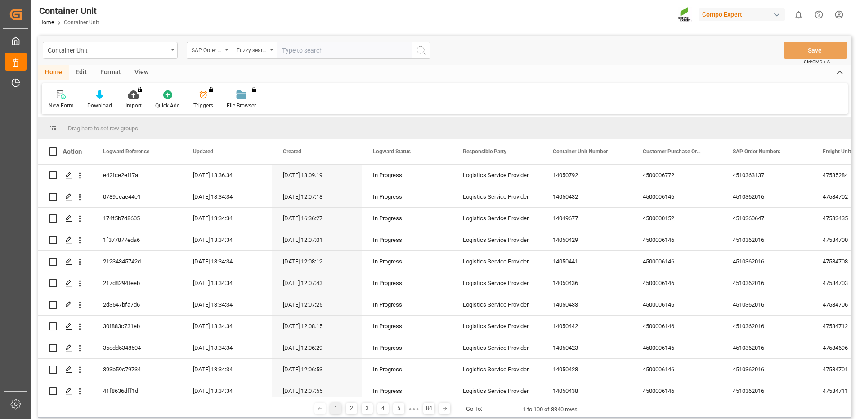
click at [309, 53] on input "text" at bounding box center [344, 50] width 135 height 17
paste input "4510363137"
type input "4510363137"
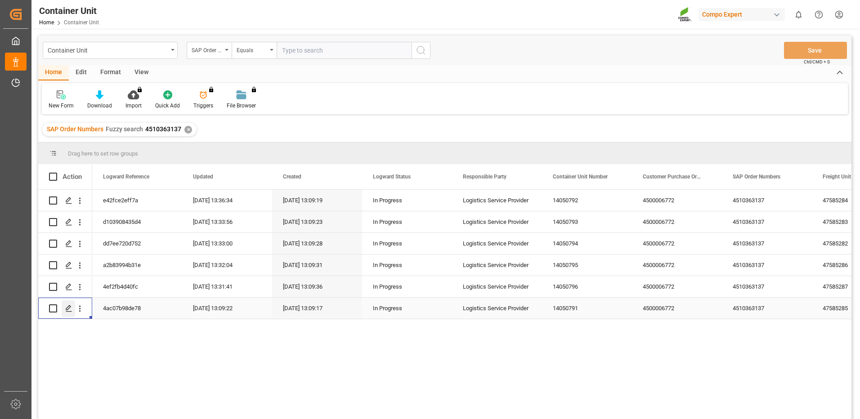
click at [68, 310] on icon "Press SPACE to select this row." at bounding box center [68, 308] width 7 height 7
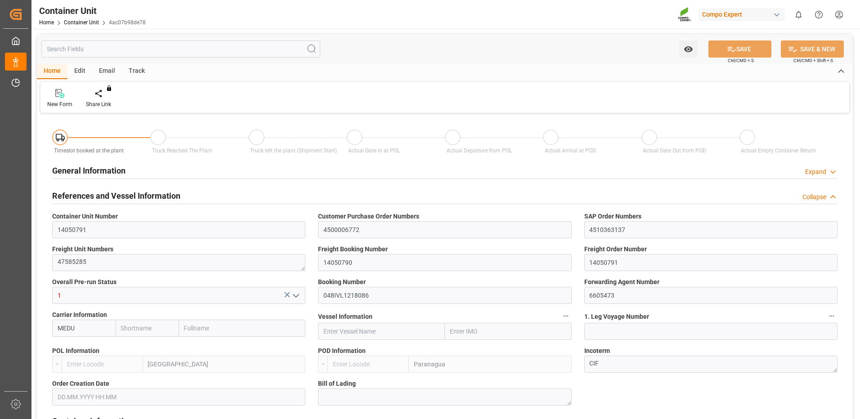
type input "MEDU"
type input "ESVLC"
type input "BRPNG"
type input "10"
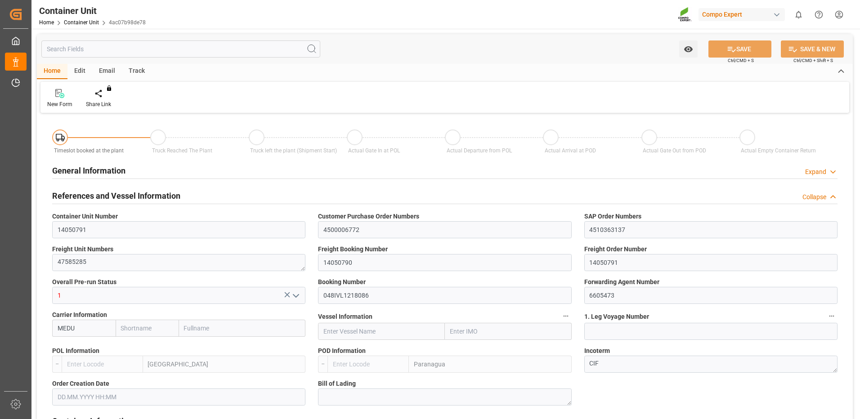
type input "0"
type input "10"
type input "0"
type input "120"
type input "24576"
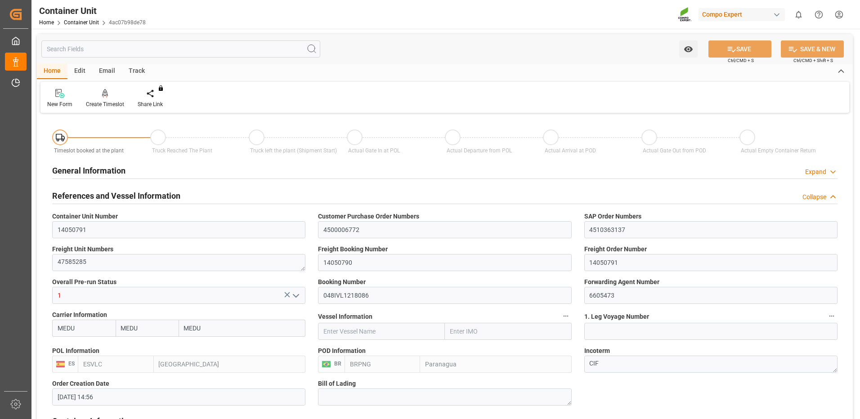
type input "[DATE] 14:56"
type input "15.10.2025"
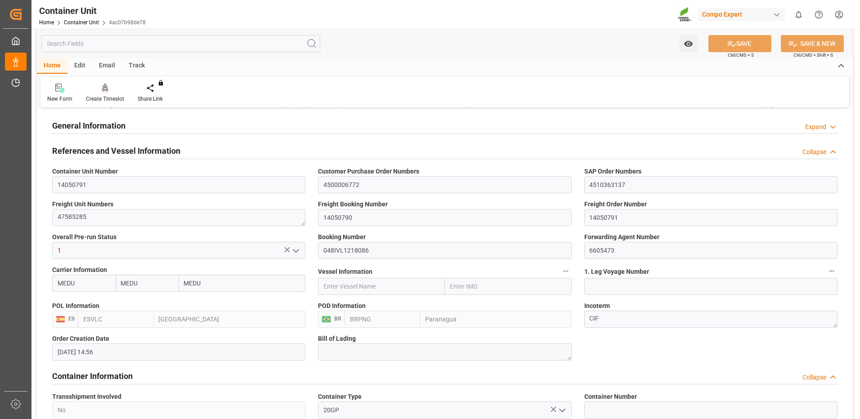
click at [117, 95] on div "Create Timeslot" at bounding box center [105, 99] width 38 height 8
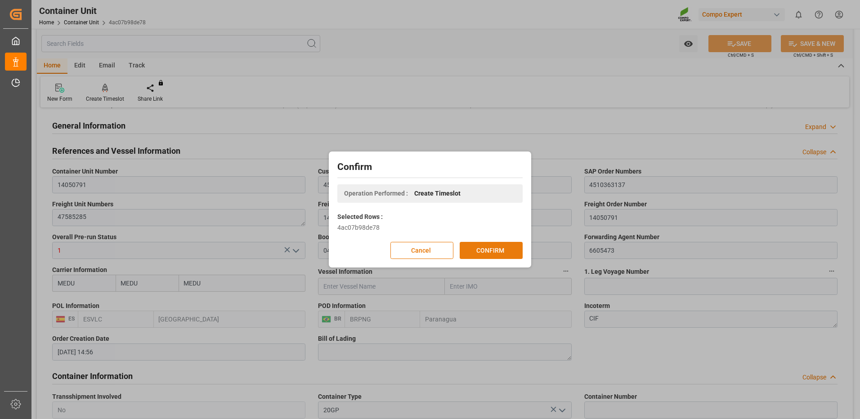
click at [493, 253] on button "CONFIRM" at bounding box center [491, 250] width 63 height 17
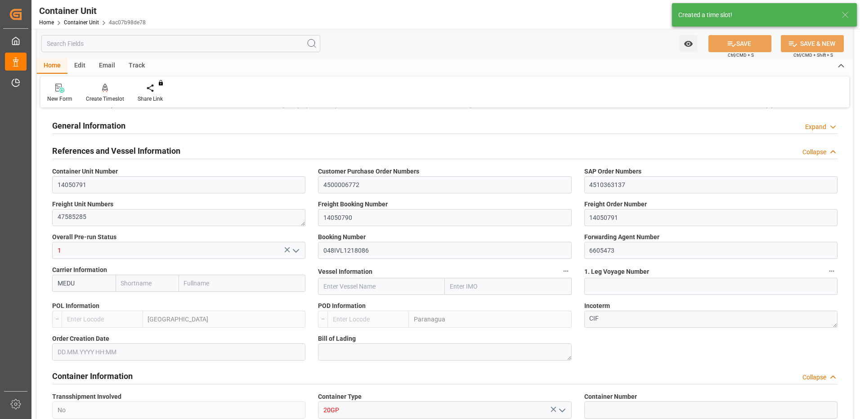
type input "MEDU"
type input "ESVLC"
type input "BRPNG"
type input "10"
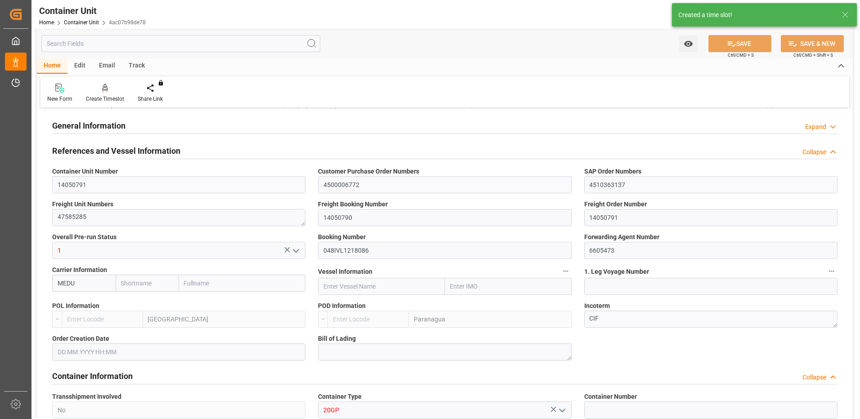
type input "0"
type input "10"
type input "0"
type input "120"
type input "24576"
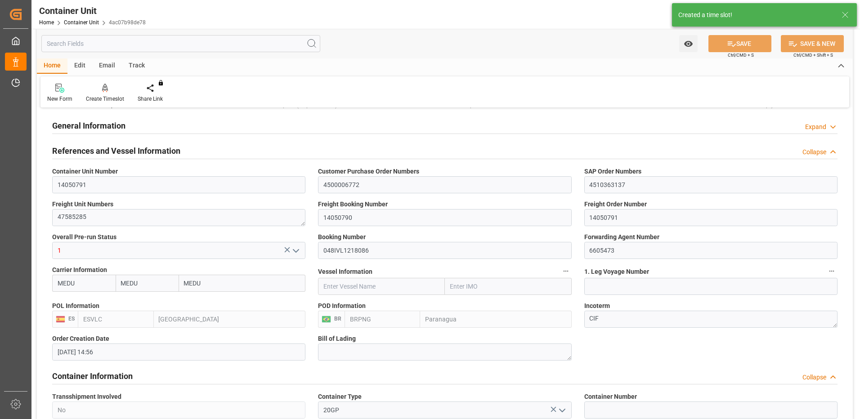
type input "[DATE] 14:56"
type input "15.10.2025"
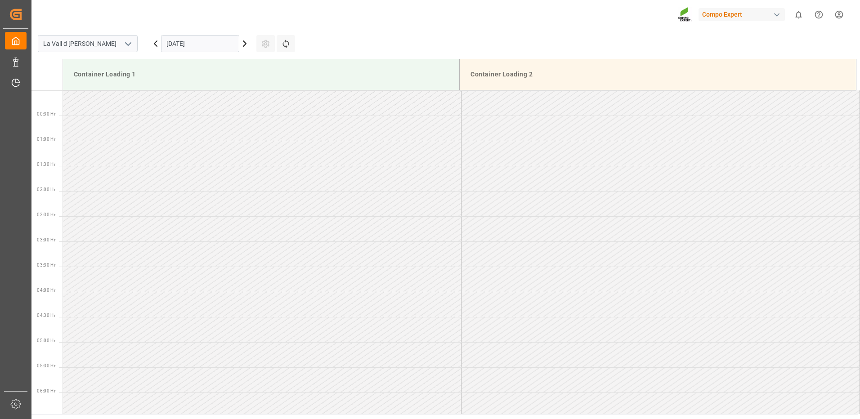
scroll to position [649, 0]
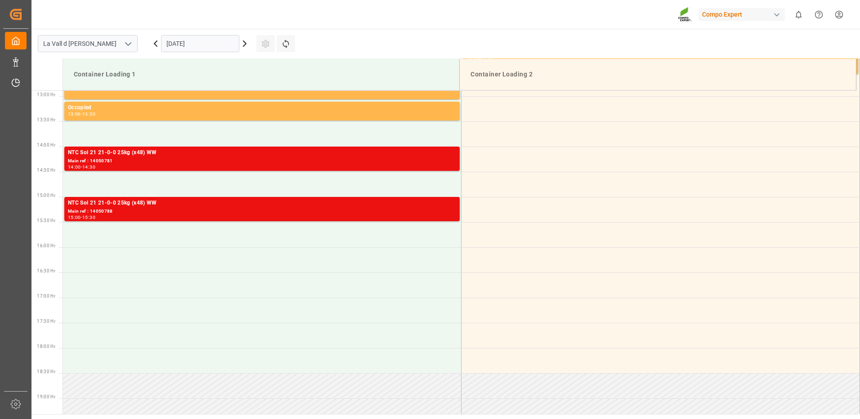
click at [177, 44] on input "[DATE]" at bounding box center [200, 43] width 78 height 17
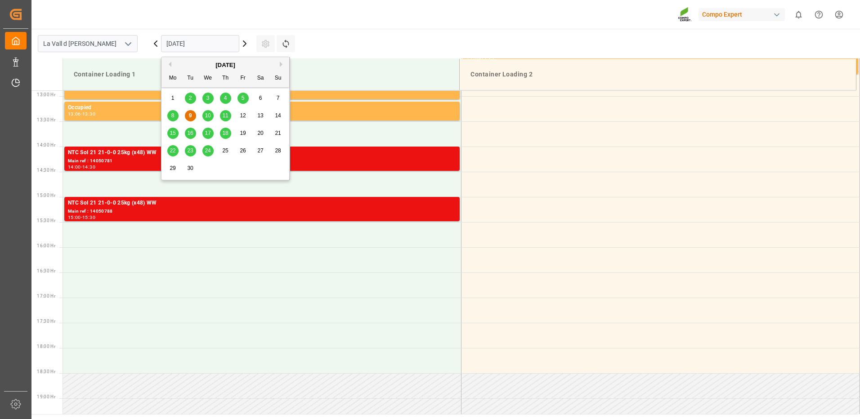
click at [174, 134] on span "15" at bounding box center [173, 133] width 6 height 6
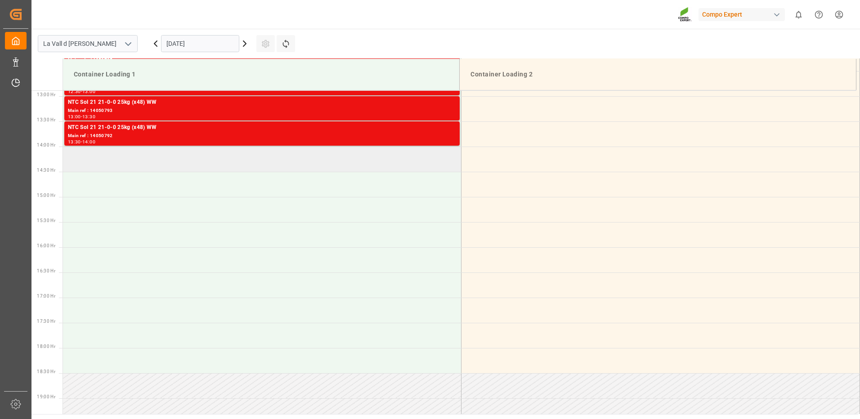
click at [218, 165] on td at bounding box center [262, 159] width 398 height 25
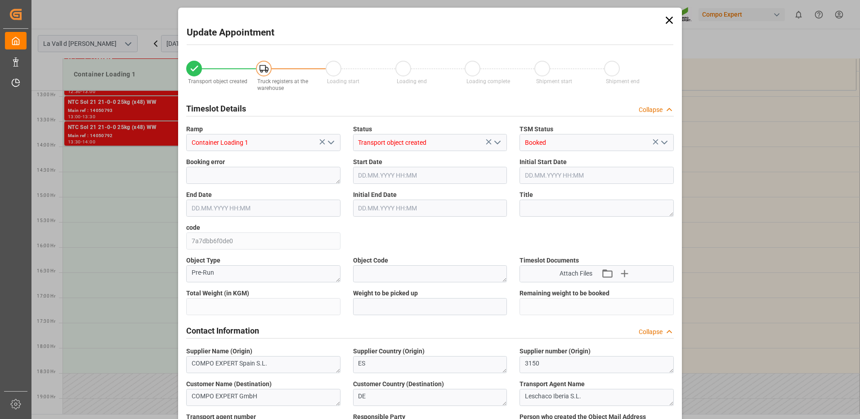
type input "24576"
type input "120"
type input "[DATE] 14:00"
type input "[DATE] 14:30"
type input "[DATE] 14:56"
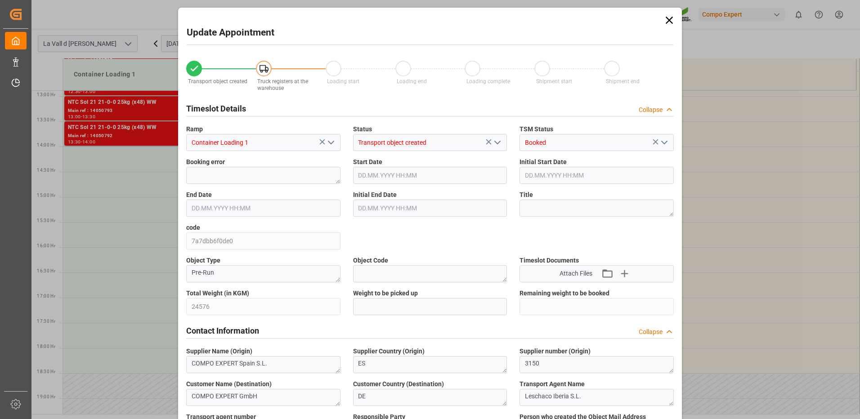
type input "[DATE] 13:36"
click at [395, 308] on input "text" at bounding box center [430, 306] width 154 height 17
type input "24576"
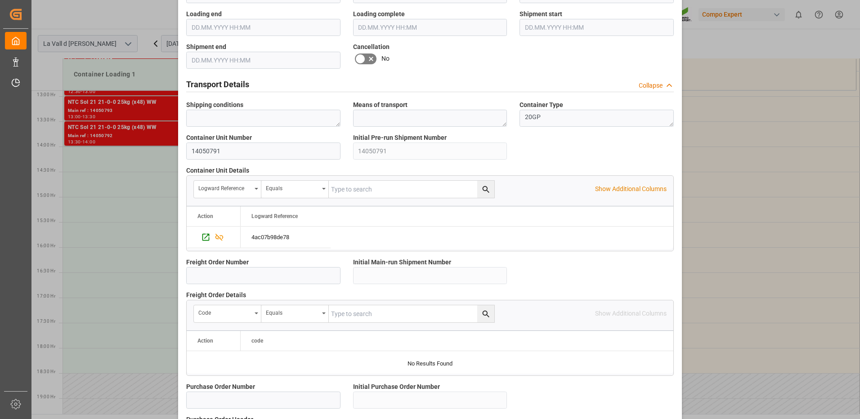
scroll to position [767, 0]
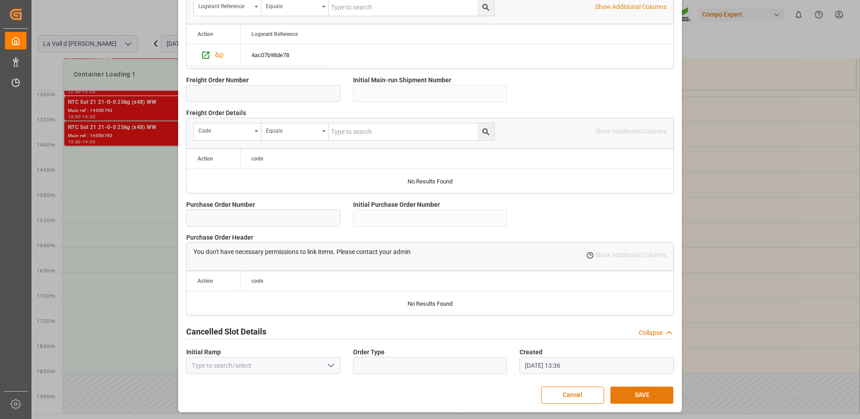
click at [646, 396] on button "SAVE" at bounding box center [641, 395] width 63 height 17
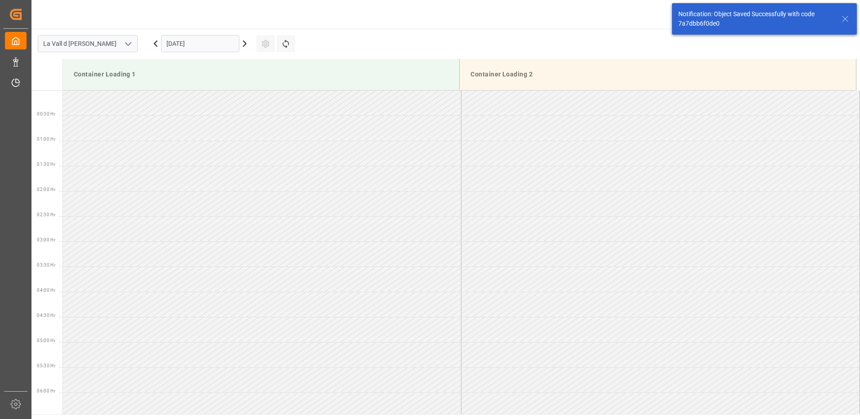
scroll to position [617, 0]
